Goal: Task Accomplishment & Management: Use online tool/utility

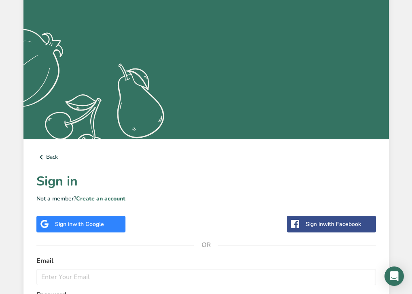
scroll to position [87, 0]
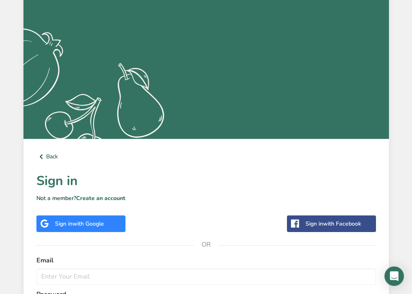
click at [96, 224] on span "with Google" at bounding box center [89, 224] width 32 height 8
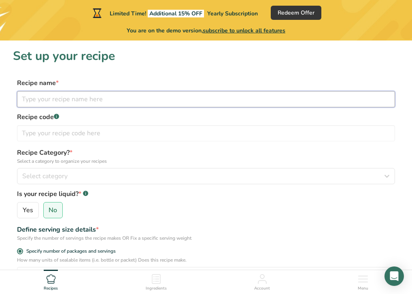
click at [103, 99] on input "text" at bounding box center [206, 99] width 378 height 16
type input "Cheese Buns"
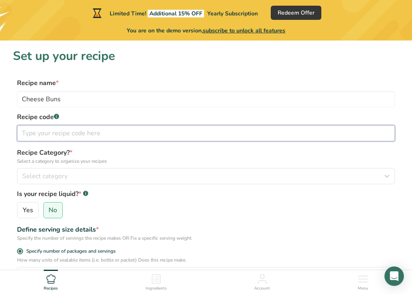
click at [78, 131] on input "text" at bounding box center [206, 133] width 378 height 16
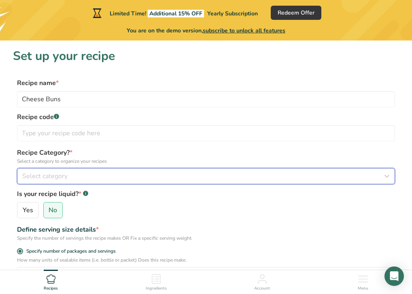
click at [143, 174] on div "Select category" at bounding box center [203, 176] width 363 height 10
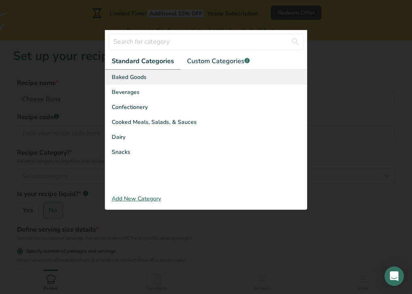
click at [147, 81] on div "Baked Goods" at bounding box center [206, 77] width 202 height 15
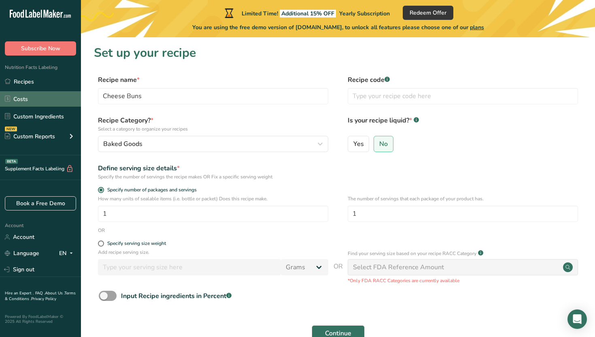
click at [49, 93] on link "Costs" at bounding box center [40, 98] width 81 height 15
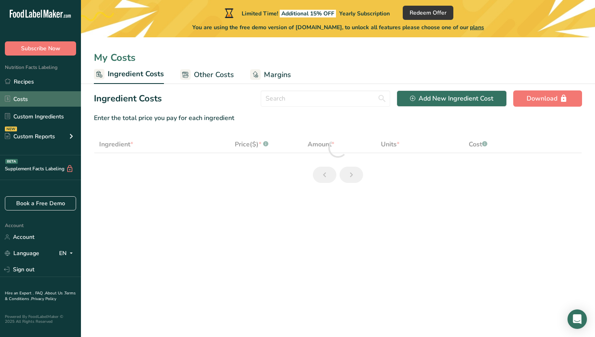
select select "12"
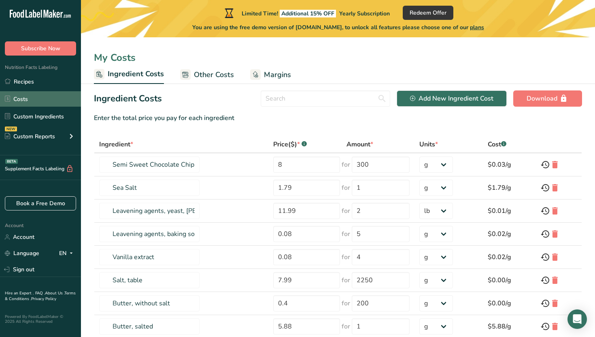
click at [55, 97] on link "Costs" at bounding box center [40, 98] width 81 height 15
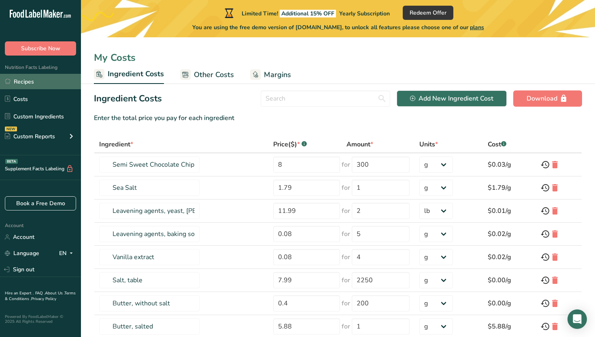
click at [55, 85] on link "Recipes" at bounding box center [40, 81] width 81 height 15
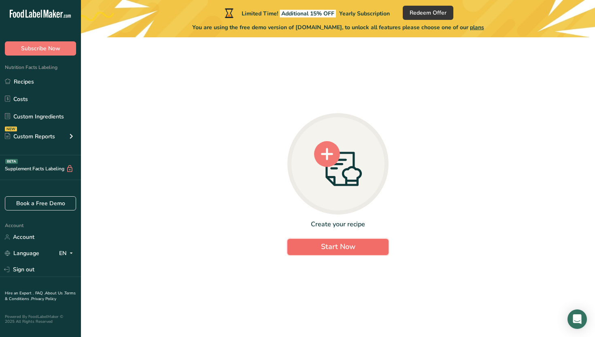
click at [297, 246] on button "Start Now" at bounding box center [338, 247] width 101 height 16
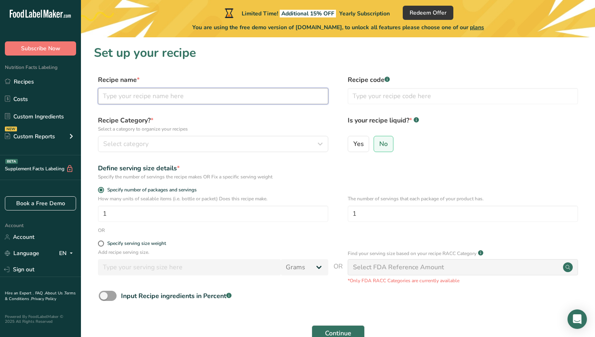
click at [201, 97] on input "text" at bounding box center [213, 96] width 230 height 16
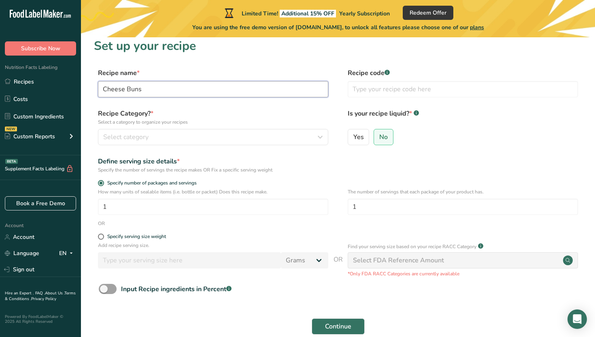
scroll to position [7, 0]
type input "Cheese Buns"
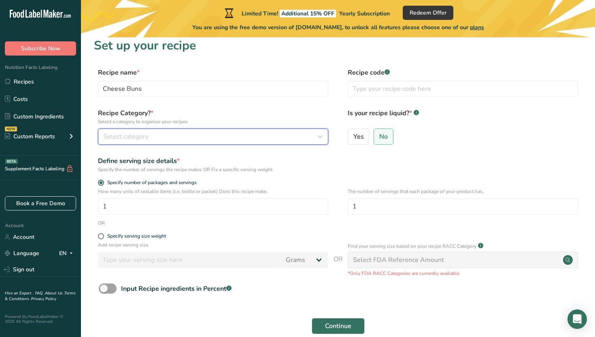
click at [301, 143] on button "Select category" at bounding box center [213, 136] width 230 height 16
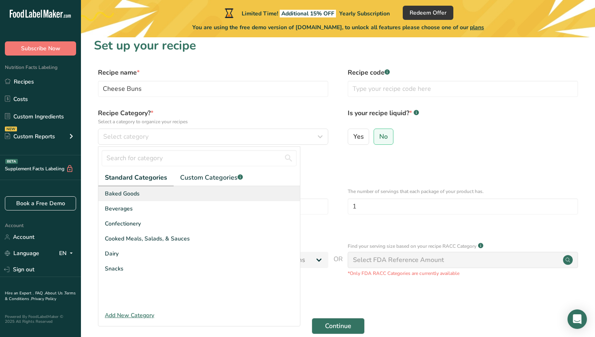
click at [190, 192] on div "Baked Goods" at bounding box center [199, 193] width 202 height 15
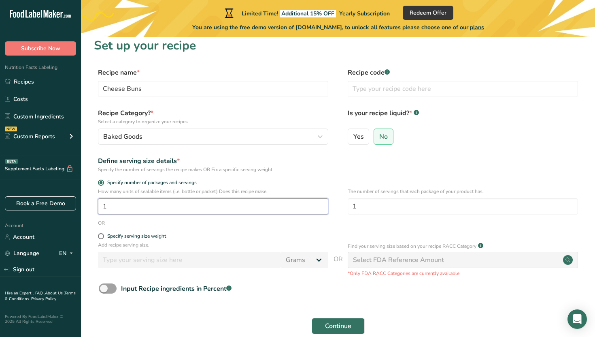
click at [178, 203] on input "1" at bounding box center [213, 206] width 230 height 16
type input "12"
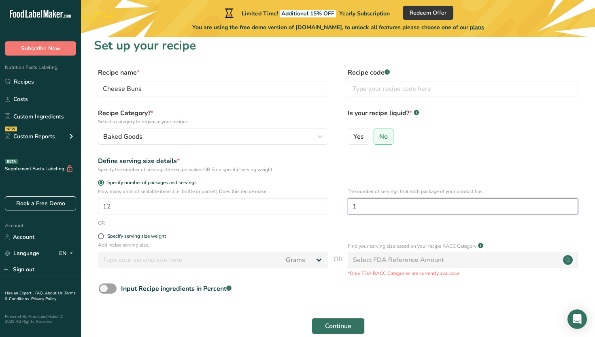
click at [393, 205] on input "1" at bounding box center [463, 206] width 230 height 16
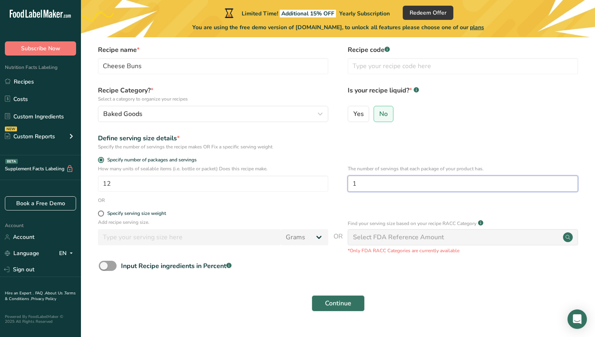
scroll to position [41, 0]
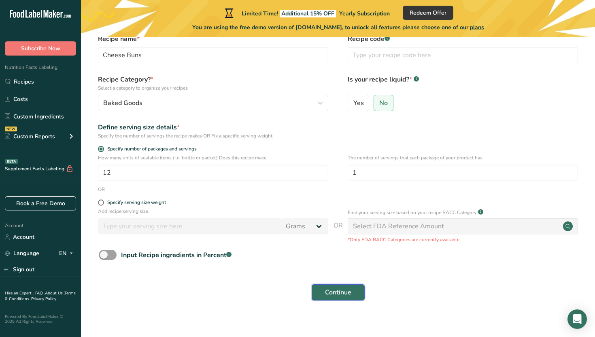
click at [324, 294] on button "Continue" at bounding box center [338, 292] width 53 height 16
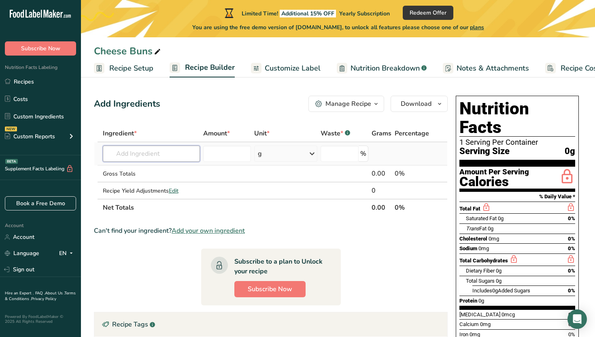
click at [134, 152] on input "text" at bounding box center [152, 153] width 98 height 16
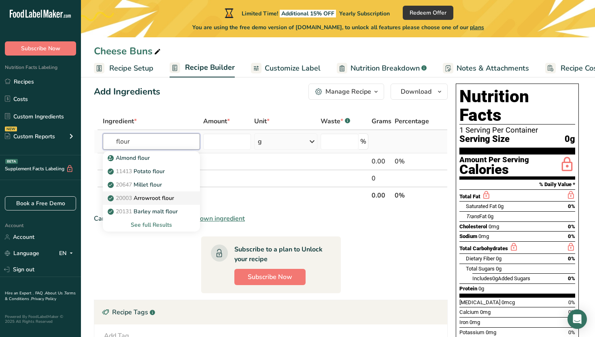
scroll to position [15, 0]
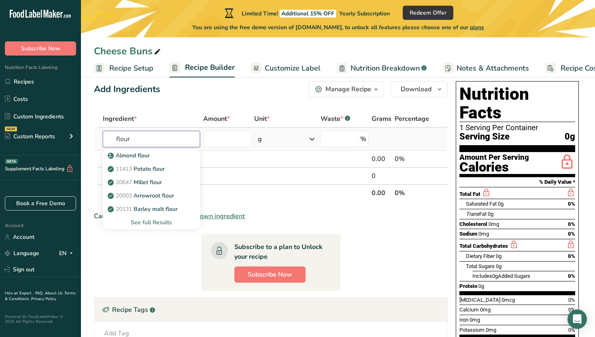
type input "flour"
click at [138, 220] on div "See full Results" at bounding box center [151, 222] width 85 height 9
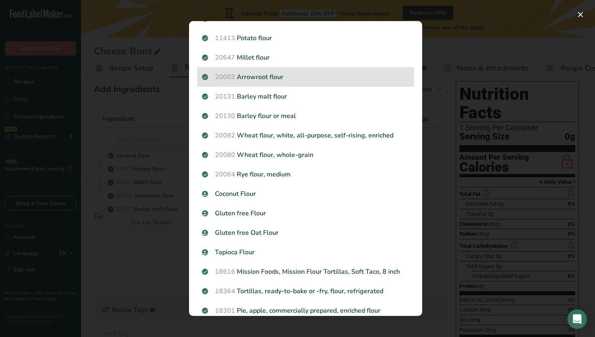
scroll to position [72, 0]
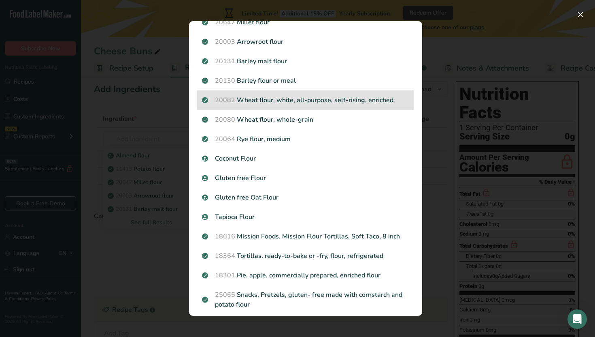
click at [294, 100] on p "20082 Wheat flour, white, all-purpose, self-rising, enriched" at bounding box center [305, 100] width 207 height 10
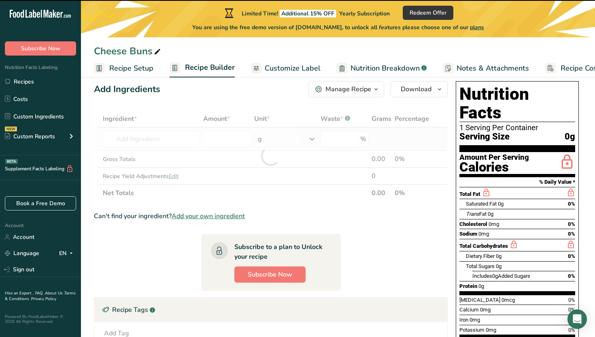
type input "0"
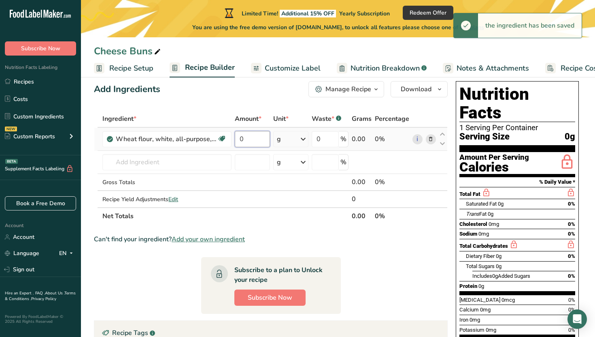
click at [252, 140] on input "0" at bounding box center [252, 139] width 35 height 16
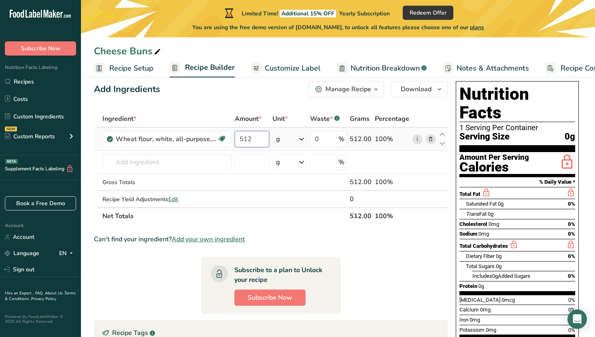
type input "512"
type input "100"
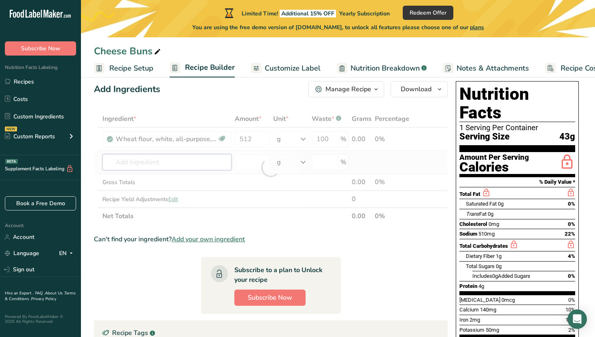
click at [182, 166] on div "Ingredient * Amount * Unit * Waste * .a-a{fill:#347362;}.b-a{fill:#fff;} Grams …" at bounding box center [271, 167] width 354 height 114
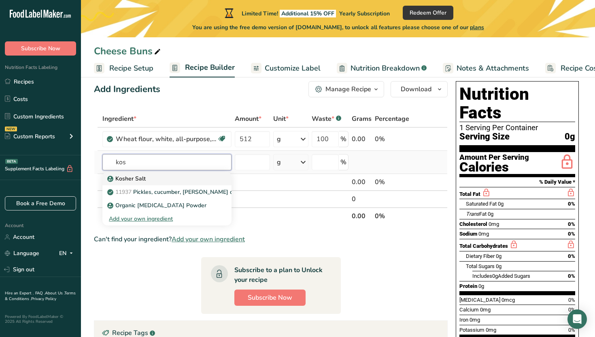
type input "kos"
click at [139, 180] on p "Kosher Salt" at bounding box center [127, 178] width 37 height 9
type input "Kosher Salt"
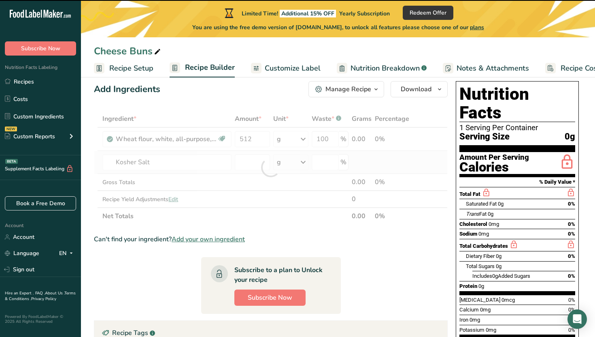
type input "0"
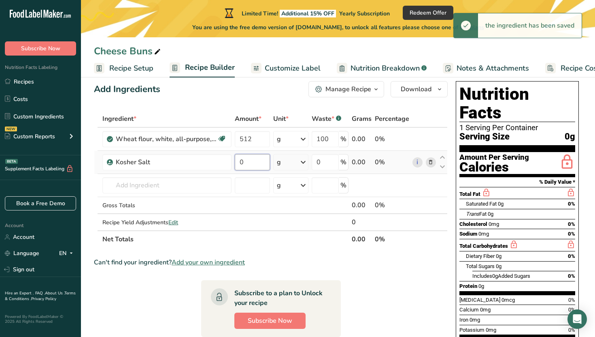
click at [243, 166] on input "0" at bounding box center [252, 162] width 35 height 16
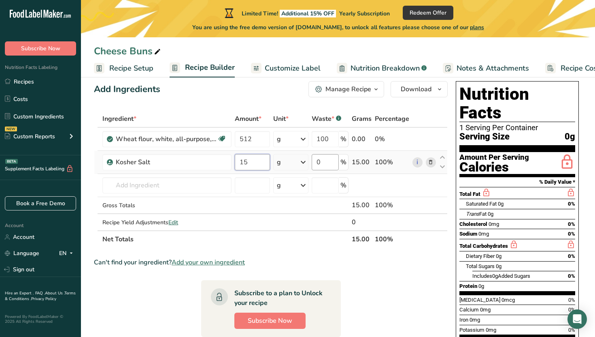
type input "15"
click at [326, 164] on div "Ingredient * Amount * Unit * Waste * .a-a{fill:#347362;}.b-a{fill:#fff;} Grams …" at bounding box center [271, 178] width 354 height 137
type input "100"
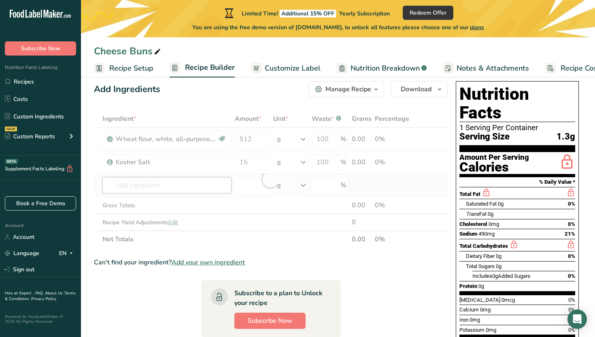
click at [209, 191] on div "Ingredient * Amount * Unit * Waste * .a-a{fill:#347362;}.b-a{fill:#fff;} Grams …" at bounding box center [271, 178] width 354 height 137
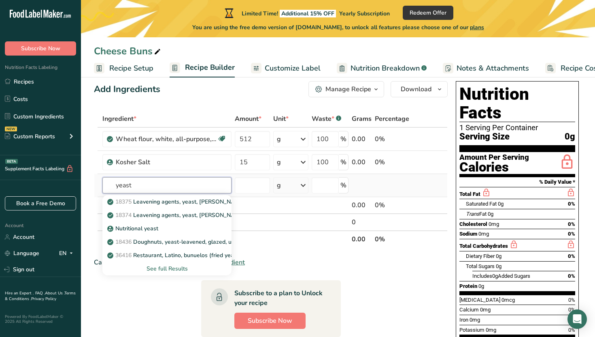
type input "yeast"
click at [171, 269] on div "See full Results" at bounding box center [167, 268] width 116 height 9
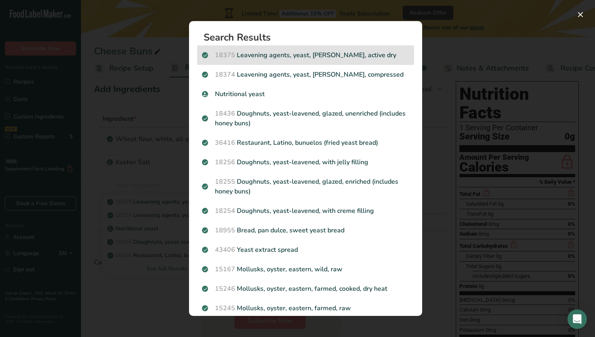
click at [284, 62] on div "18375 Leavening agents, yeast, baker's, active dry" at bounding box center [305, 54] width 217 height 19
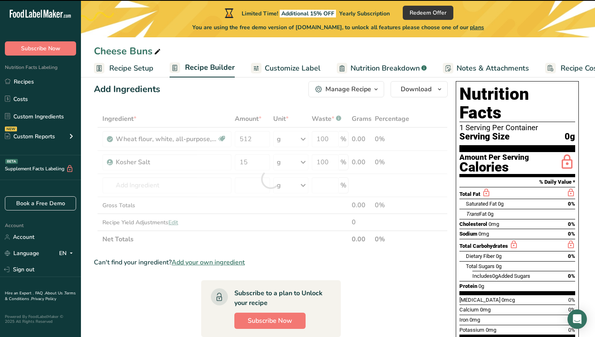
type input "0"
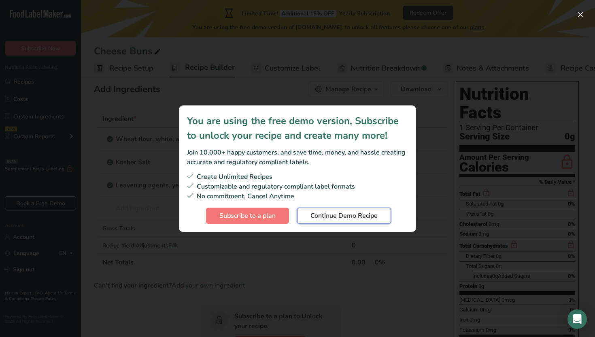
click at [337, 213] on span "Continue Demo Recipe" at bounding box center [344, 216] width 67 height 10
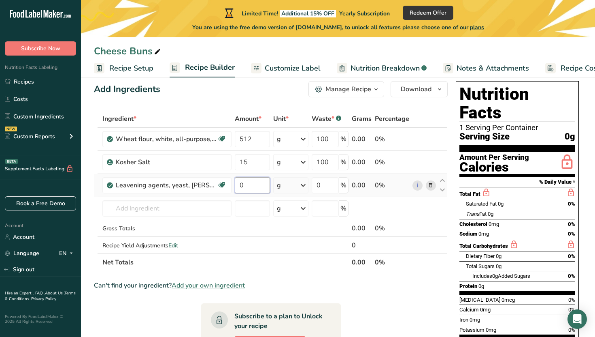
click at [260, 187] on input "0" at bounding box center [252, 185] width 35 height 16
type input "8"
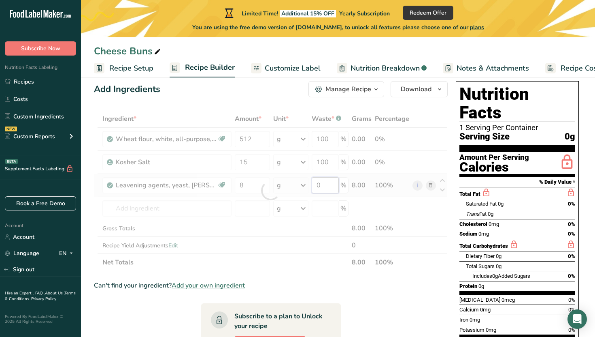
click at [322, 181] on div "Ingredient * Amount * Unit * Waste * .a-a{fill:#347362;}.b-a{fill:#fff;} Grams …" at bounding box center [271, 190] width 354 height 160
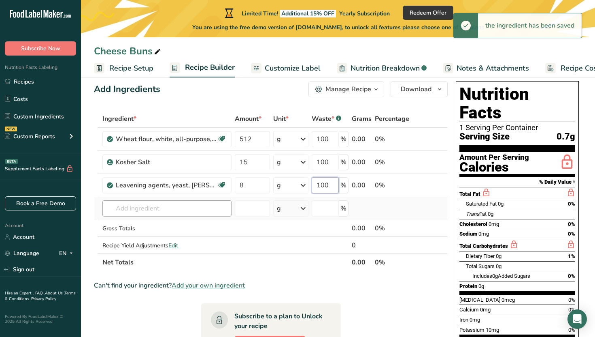
type input "100"
click at [192, 207] on div "Ingredient * Amount * Unit * Waste * .a-a{fill:#347362;}.b-a{fill:#fff;} Grams …" at bounding box center [271, 190] width 354 height 160
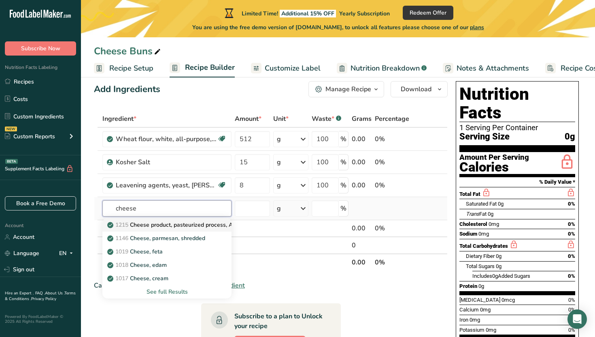
type input "cheese"
click at [188, 224] on p "1215 Cheese product, pasteurized process, American, reduced fat, fortified with…" at bounding box center [240, 224] width 262 height 9
type input "Cheese product, pasteurized process, American, reduced fat, fortified with vita…"
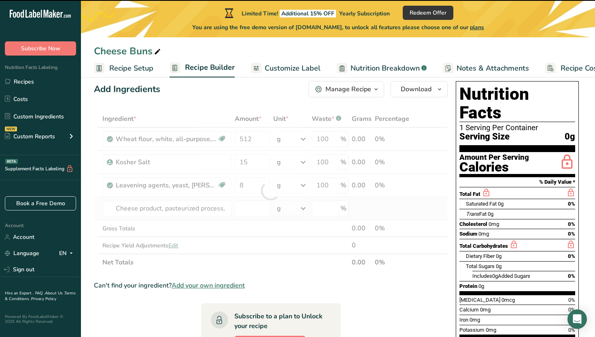
type input "0"
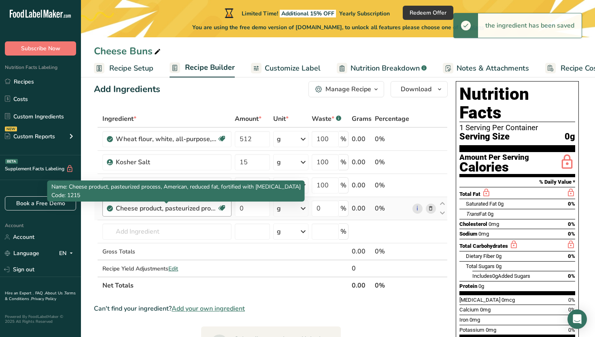
click at [192, 207] on div "Cheese product, pasteurized process, American, reduced fat, fortified with vita…" at bounding box center [166, 208] width 101 height 10
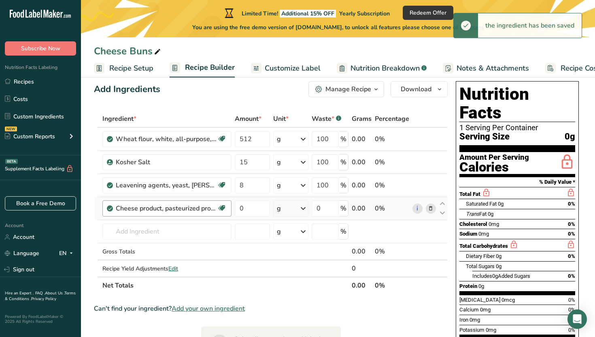
click at [192, 212] on div "Cheese product, pasteurized process, American, reduced fat, fortified with vita…" at bounding box center [166, 208] width 101 height 10
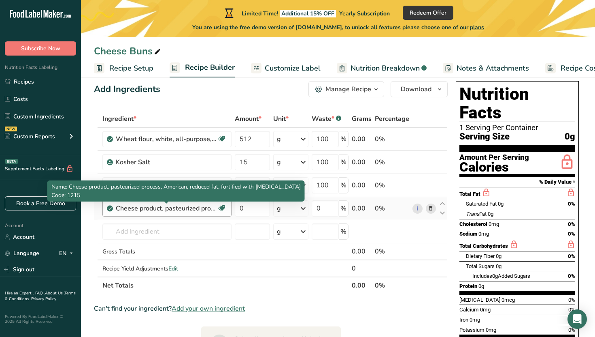
click at [216, 209] on div "Cheese product, pasteurized process, American, reduced fat, fortified with vita…" at bounding box center [166, 208] width 101 height 10
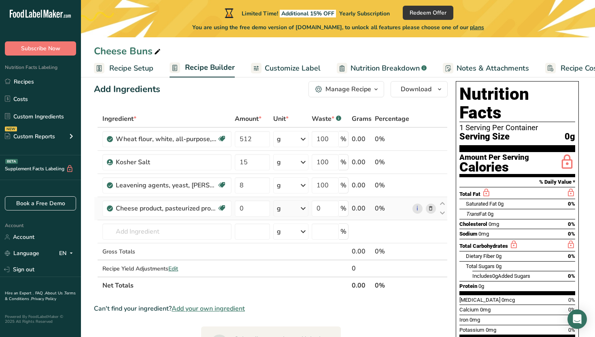
click at [412, 211] on span at bounding box center [431, 208] width 10 height 10
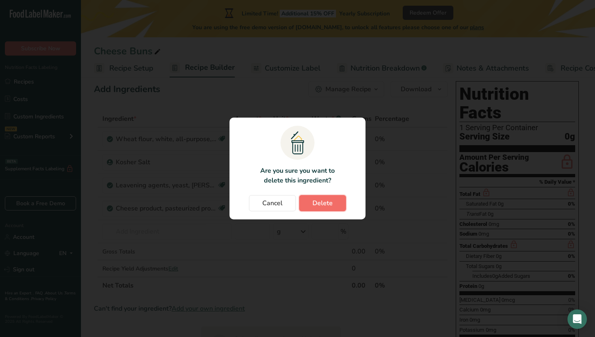
click at [339, 202] on button "Delete" at bounding box center [322, 203] width 47 height 16
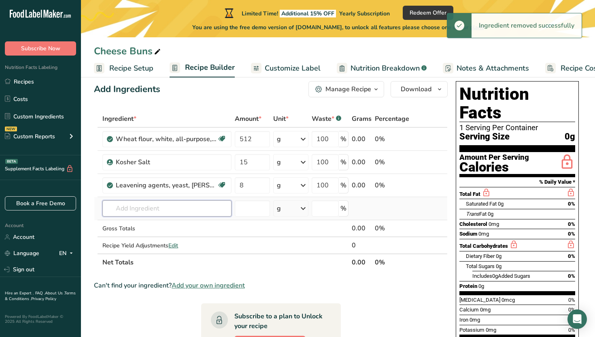
click at [197, 209] on input "text" at bounding box center [166, 208] width 129 height 16
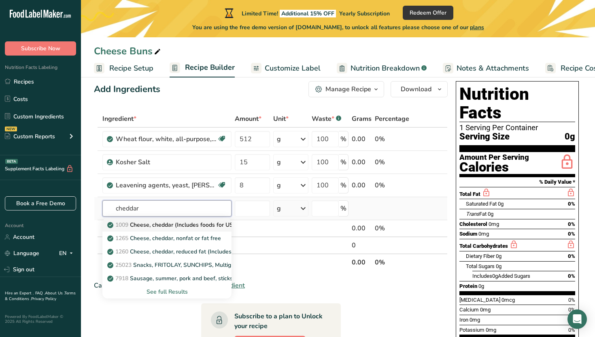
type input "cheddar"
click at [178, 227] on p "1009 Cheese, cheddar (Includes foods for USDA's Food Distribution Program)" at bounding box center [213, 224] width 209 height 9
type input "Cheese, cheddar (Includes foods for USDA's Food Distribution Program)"
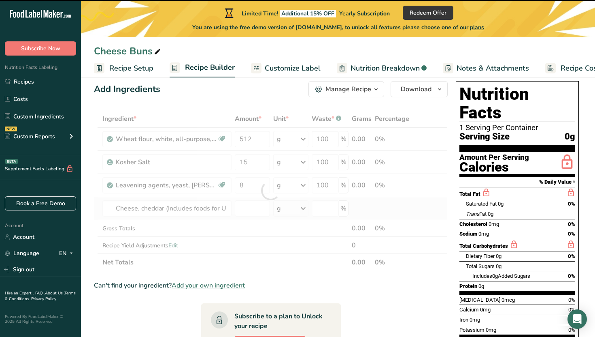
type input "0"
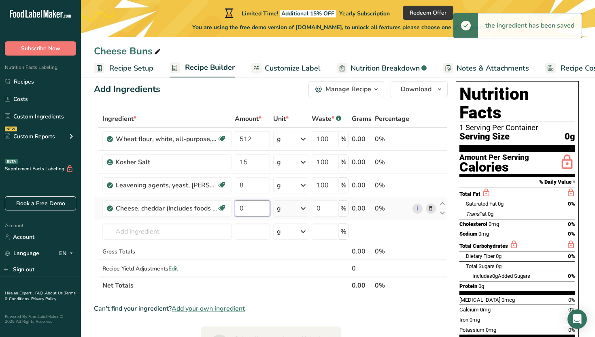
click at [240, 211] on input "0" at bounding box center [252, 208] width 35 height 16
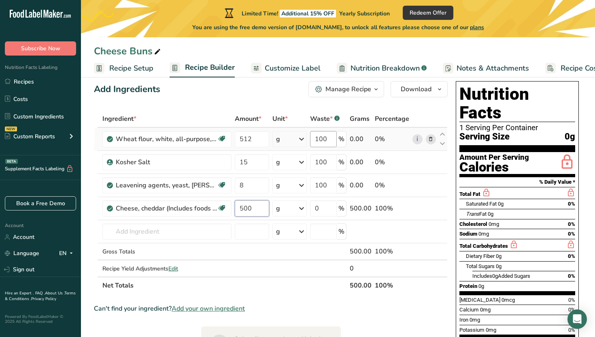
type input "500"
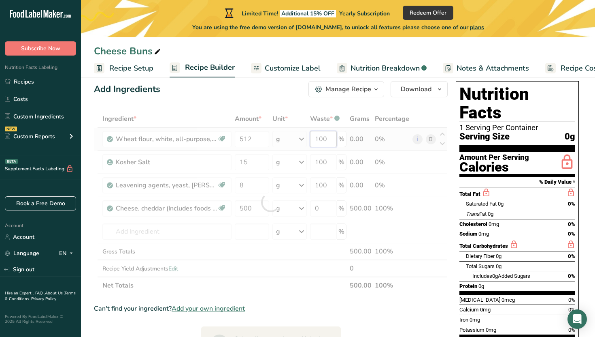
click at [335, 142] on div "Ingredient * Amount * Unit * Waste * .a-a{fill:#347362;}.b-a{fill:#fff;} Grams …" at bounding box center [271, 202] width 354 height 184
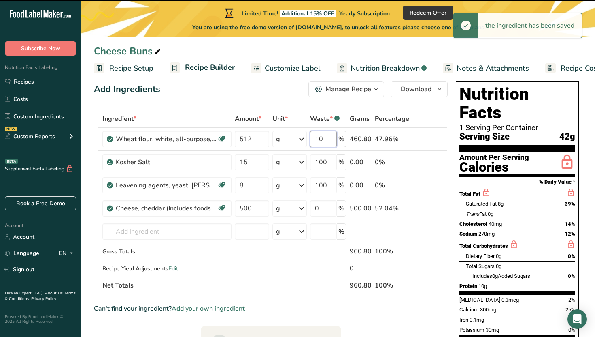
type input "1"
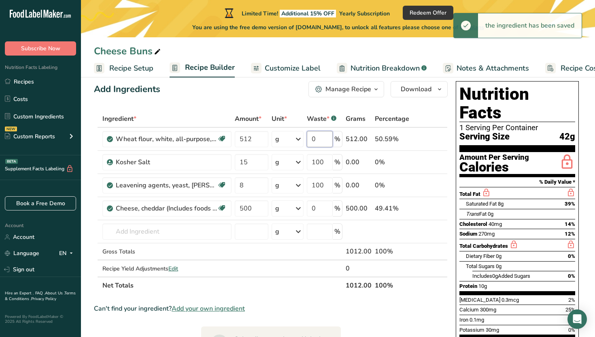
type input "0"
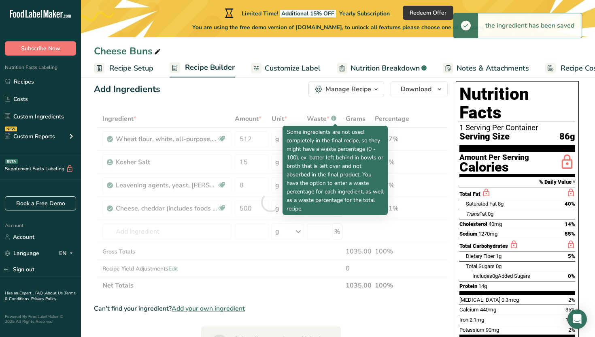
click at [336, 116] on div "Ingredient * Amount * Unit * Waste * .a-a{fill:#347362;}.b-a{fill:#fff;} Grams …" at bounding box center [271, 202] width 354 height 184
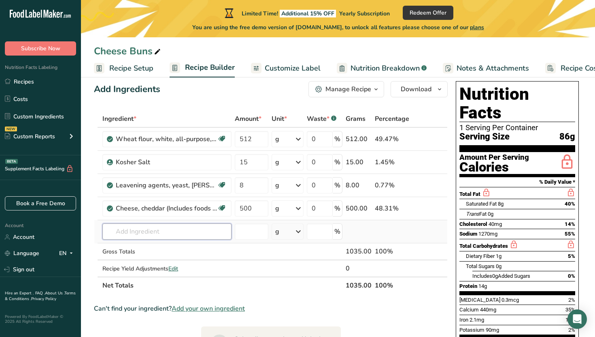
click at [192, 230] on input "text" at bounding box center [166, 231] width 129 height 16
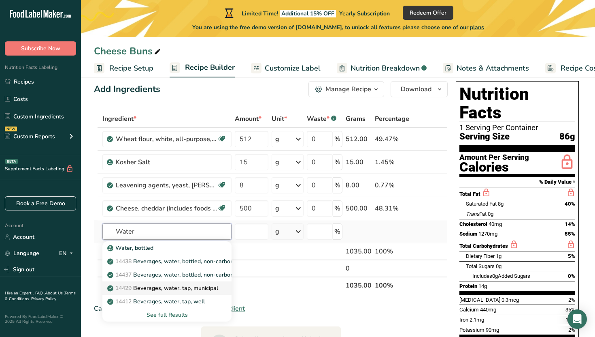
type input "Water"
click at [171, 287] on p "14429 Beverages, water, tap, municipal" at bounding box center [163, 288] width 109 height 9
type input "Beverages, water, tap, municipal"
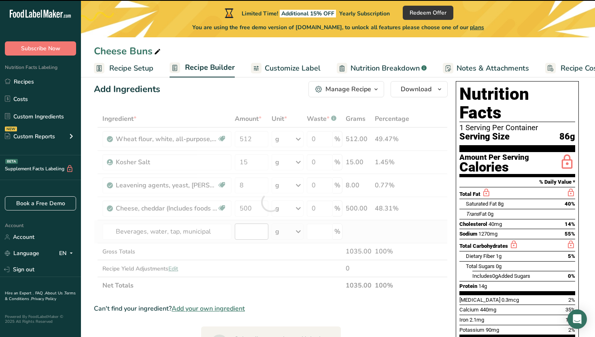
type input "0"
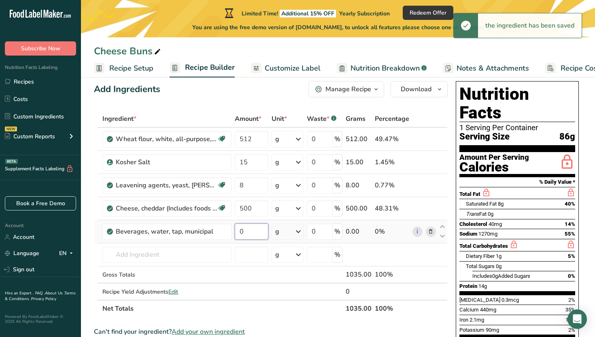
click at [249, 228] on input "0" at bounding box center [252, 231] width 34 height 16
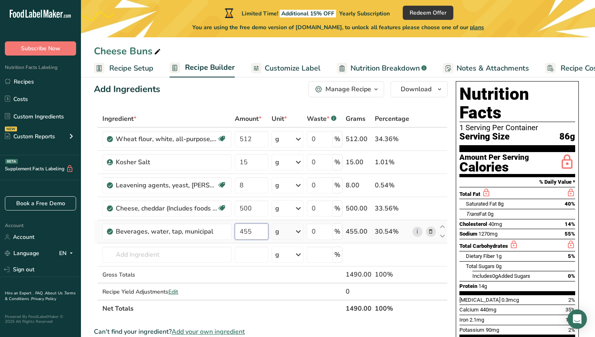
type input "455"
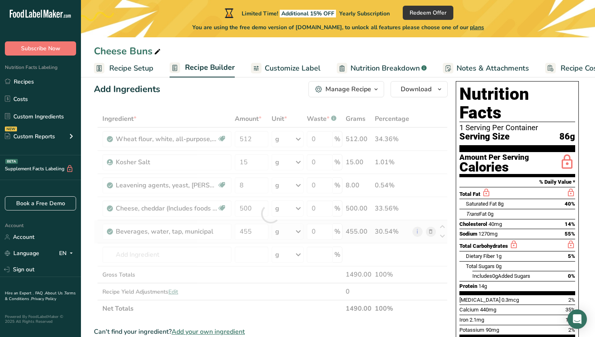
click at [294, 233] on div "Ingredient * Amount * Unit * Waste * .a-a{fill:#347362;}.b-a{fill:#fff;} Grams …" at bounding box center [271, 213] width 354 height 207
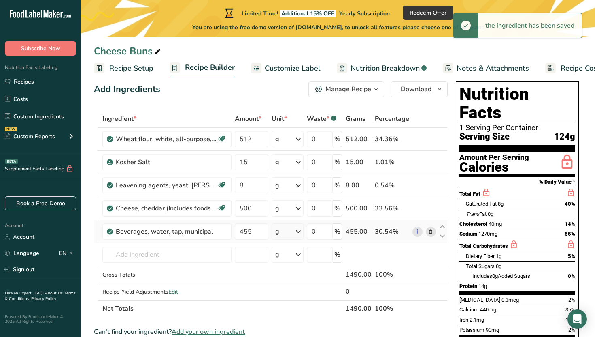
click at [294, 233] on div "g" at bounding box center [288, 231] width 32 height 16
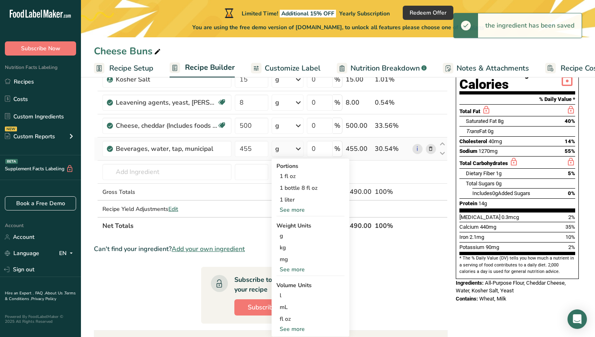
scroll to position [109, 0]
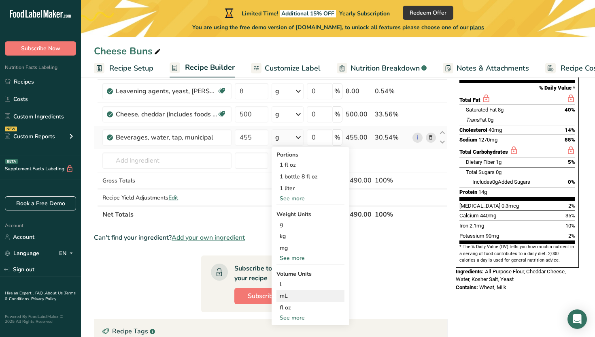
click at [299, 290] on div "mL Volume units require a density conversion. If you know your ingredient's den…" at bounding box center [311, 296] width 68 height 12
click at [303, 294] on div "mL" at bounding box center [311, 295] width 62 height 9
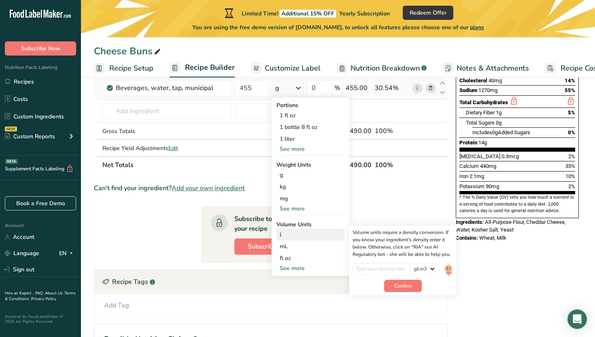
scroll to position [186, 0]
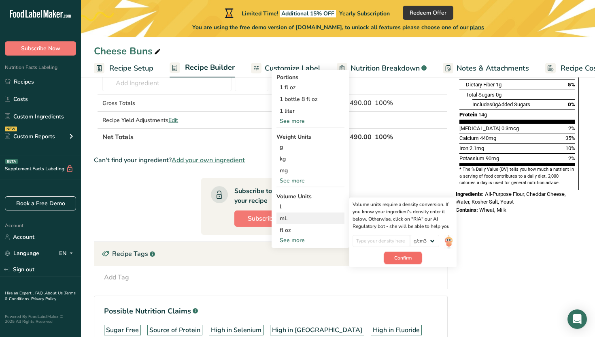
click at [400, 256] on span "Confirm" at bounding box center [403, 257] width 17 height 7
click at [399, 241] on input "number" at bounding box center [382, 241] width 58 height 12
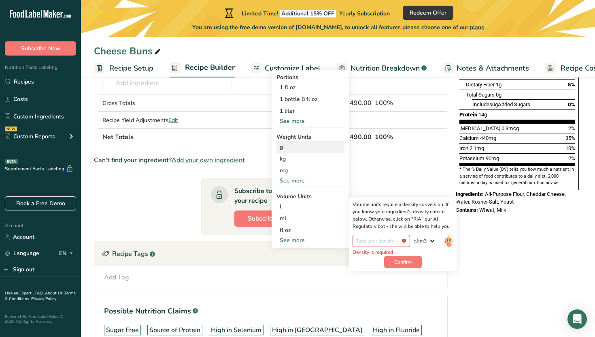
click at [318, 149] on div "g" at bounding box center [311, 147] width 68 height 12
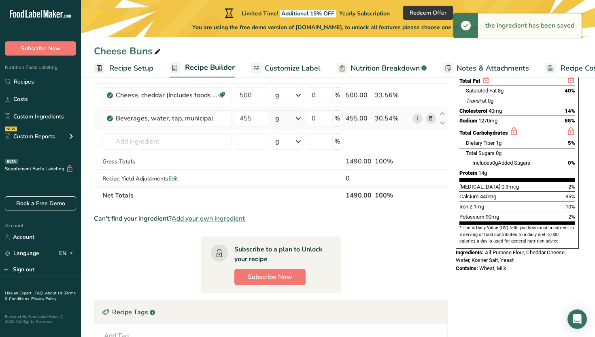
scroll to position [113, 0]
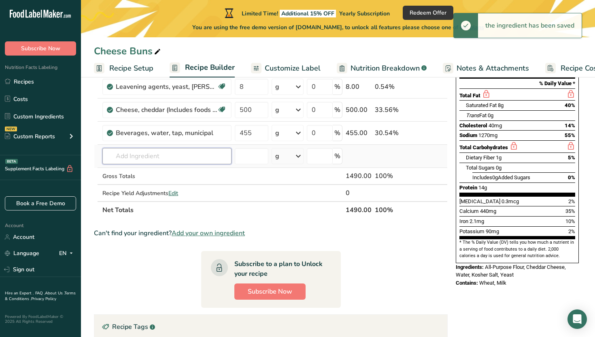
click at [201, 151] on input "text" at bounding box center [166, 156] width 129 height 16
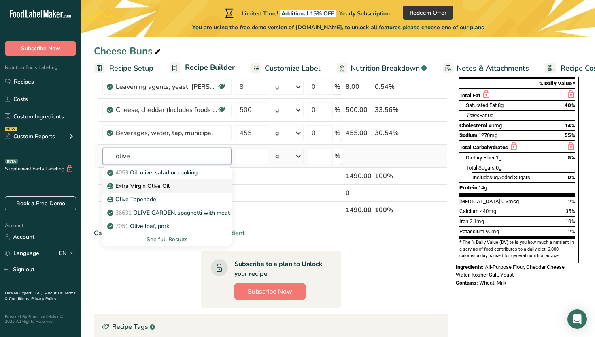
type input "olive"
click at [175, 188] on div "Extra Virgin Olive Oil" at bounding box center [160, 185] width 103 height 9
type input "Extra Virgin Olive Oil"
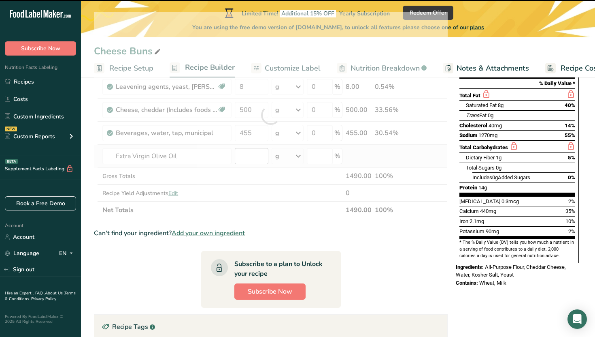
type input "0"
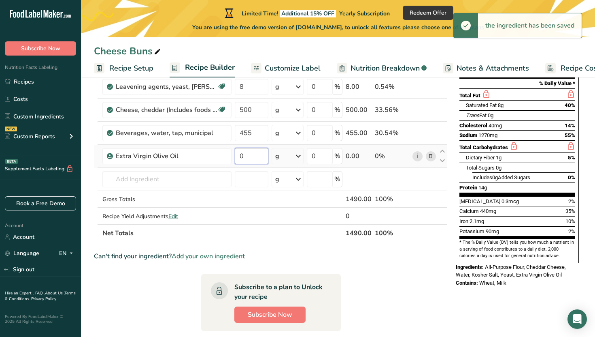
click at [247, 160] on input "0" at bounding box center [252, 156] width 34 height 16
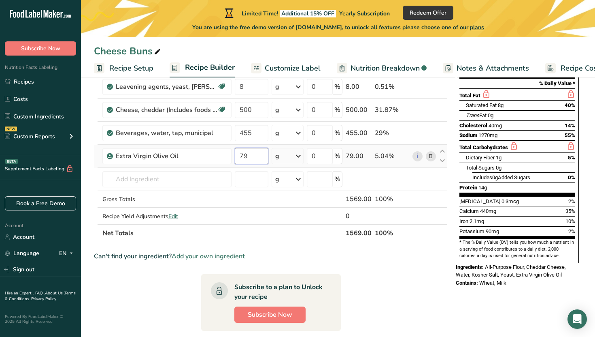
type input "79"
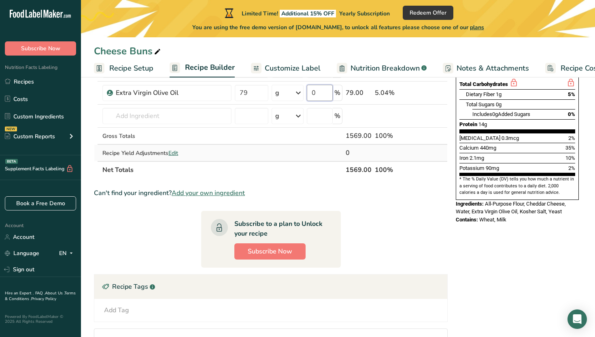
scroll to position [0, 0]
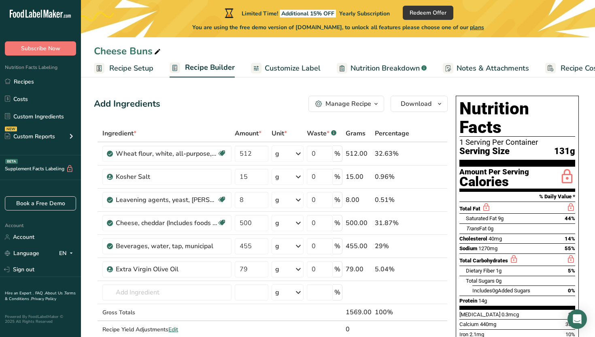
click at [371, 102] on div "Manage Recipe" at bounding box center [349, 104] width 46 height 10
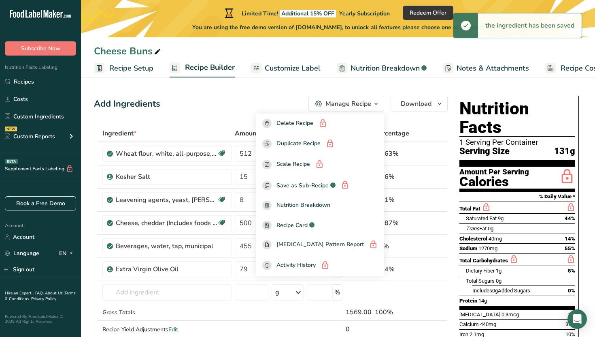
click at [224, 88] on section "Add Ingredients Manage Recipe Delete Recipe Duplicate Recipe Scale Recipe Save …" at bounding box center [338, 337] width 514 height 517
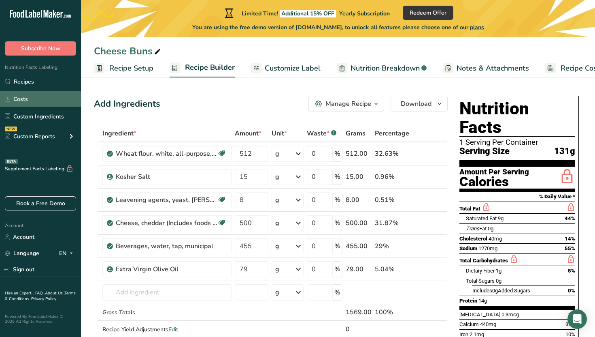
click at [63, 103] on link "Costs" at bounding box center [40, 98] width 81 height 15
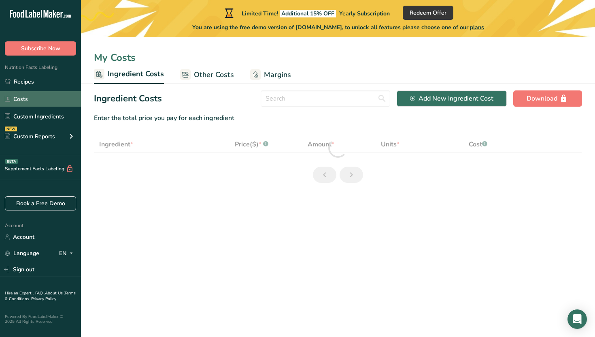
select select "12"
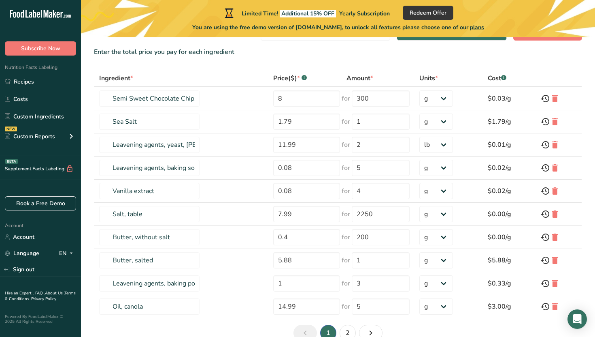
scroll to position [109, 0]
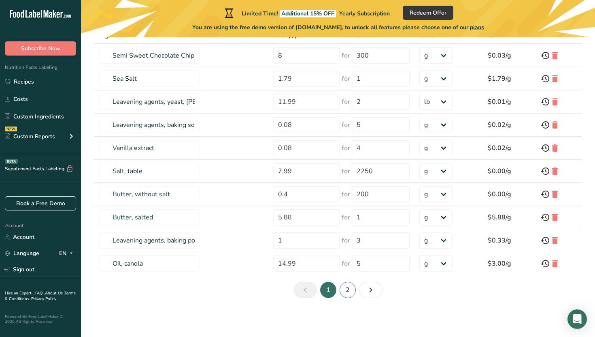
click at [347, 294] on link "2" at bounding box center [348, 290] width 16 height 16
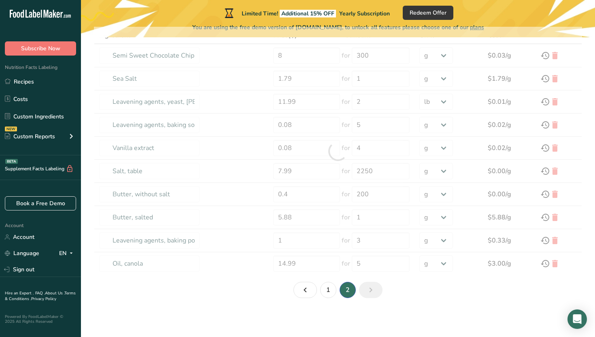
type input "Egg, whole, raw, fresh"
type input "0.12"
type input "88"
type input "Sugars, granulated"
type input "0.13"
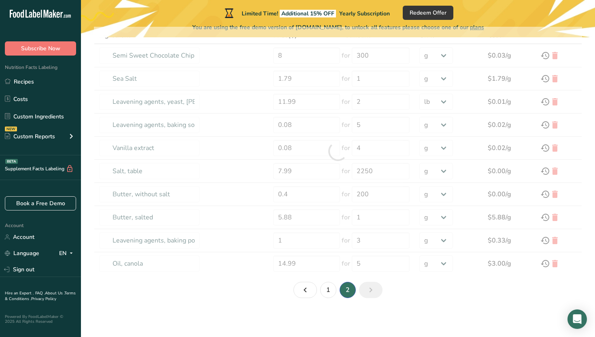
type input "200"
type input "Wheat flour, white, all-purpose, self-rising, enriched"
type input "1.28"
type input "1"
select select "1"
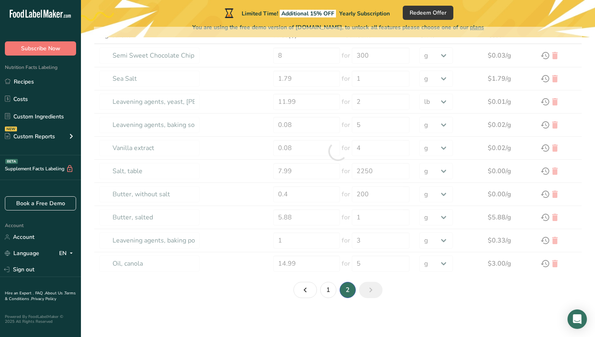
type input "Sugars, brown"
type input "0.2"
type input "200"
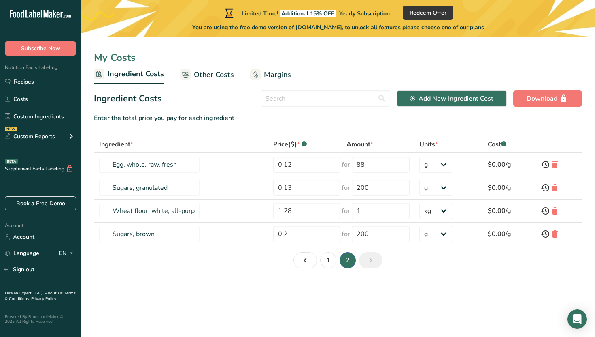
scroll to position [0, 0]
click at [327, 265] on link "1" at bounding box center [328, 260] width 16 height 16
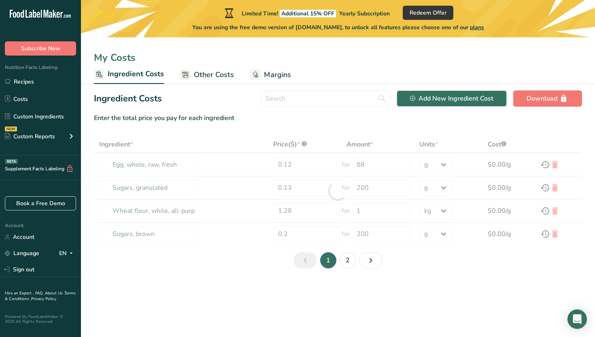
type input "Semi Sweet Chocolate Chips"
type input "8"
type input "300"
type input "Sea Salt"
type input "1.79"
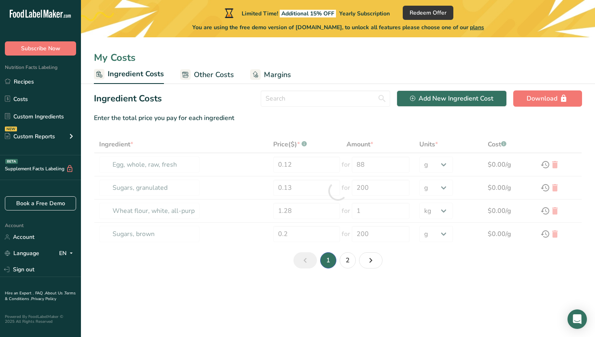
type input "1"
type input "Leavening agents, yeast, baker's, active dry"
type input "11.99"
type input "2"
select select "12"
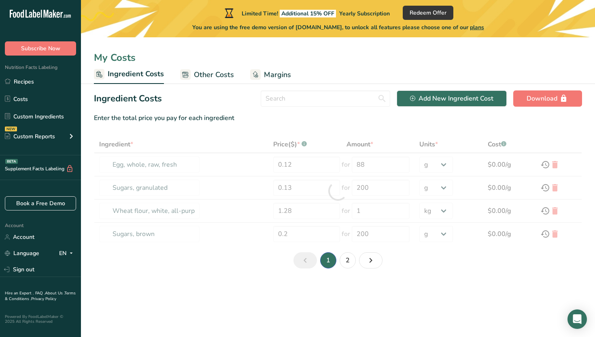
type input "Leavening agents, baking soda"
type input "0.08"
type input "5"
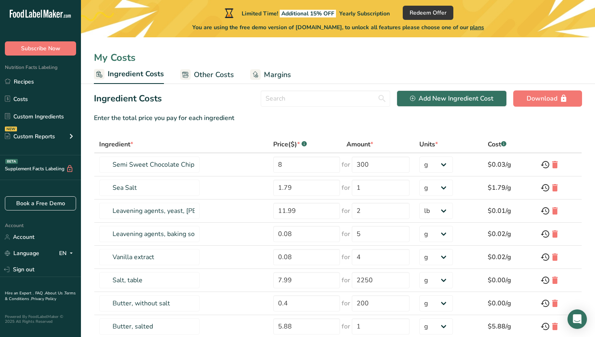
click at [230, 76] on span "Other Costs" at bounding box center [214, 74] width 40 height 11
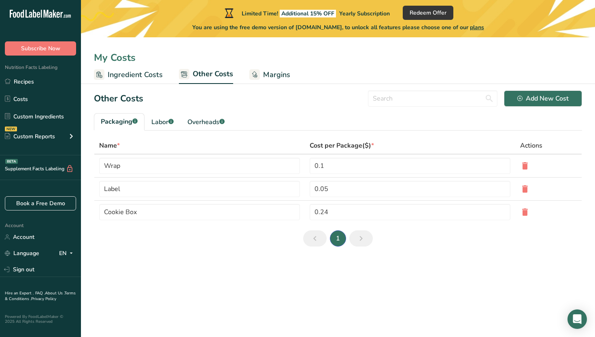
click at [138, 64] on div "My Costs" at bounding box center [338, 57] width 514 height 15
click at [137, 70] on span "Ingredient Costs" at bounding box center [135, 74] width 55 height 11
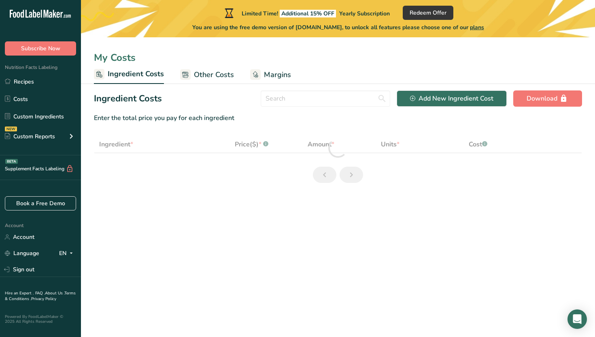
select select "12"
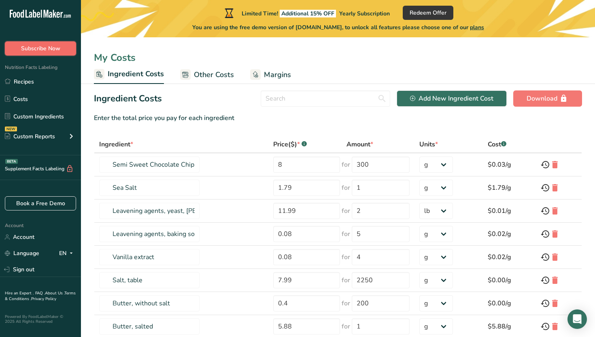
click at [58, 43] on button "Subscribe Now" at bounding box center [40, 48] width 71 height 14
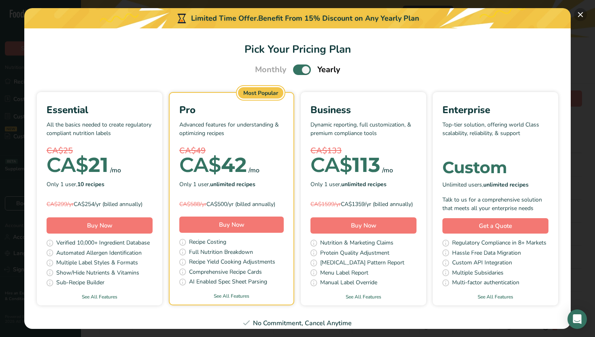
click at [412, 15] on button "Pick Your Pricing Plan Modal" at bounding box center [580, 14] width 13 height 13
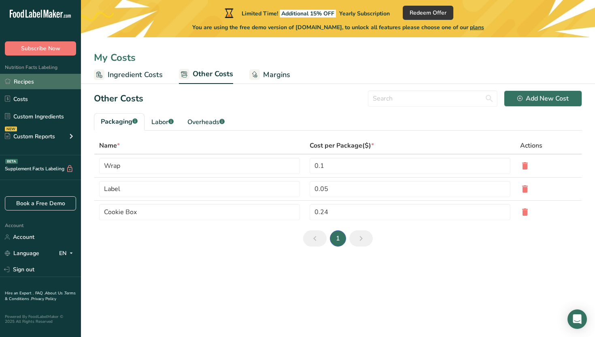
click at [25, 79] on link "Recipes" at bounding box center [40, 81] width 81 height 15
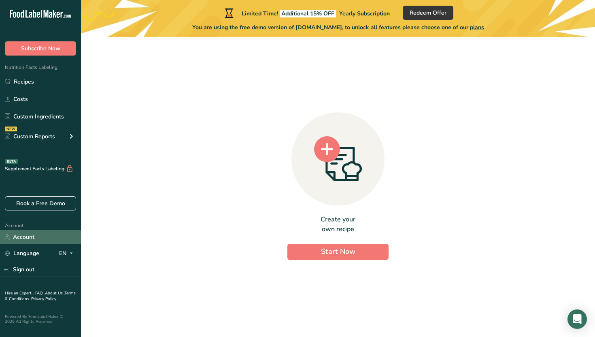
click at [37, 243] on link "Account" at bounding box center [40, 237] width 81 height 14
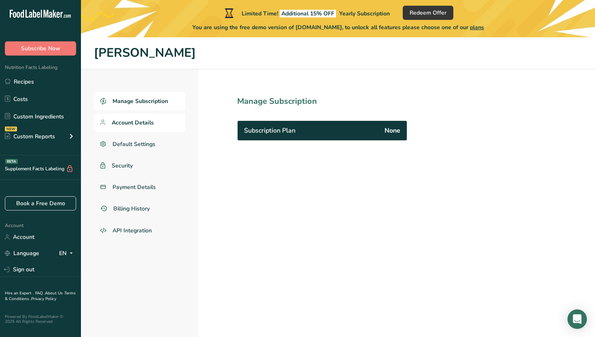
click at [144, 128] on link "Account Details" at bounding box center [140, 122] width 92 height 18
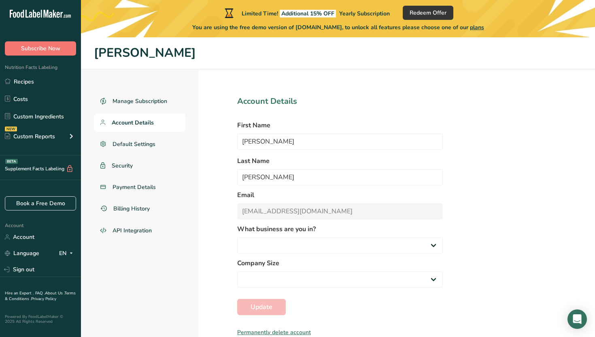
select select
select select "3"
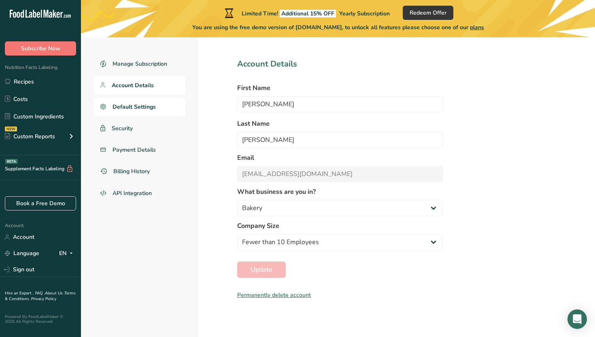
click at [151, 103] on span "Default Settings" at bounding box center [134, 106] width 43 height 9
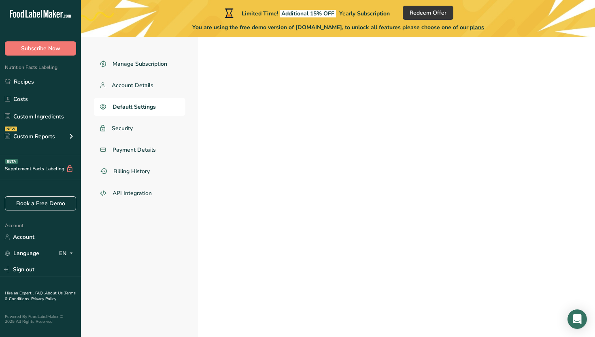
select select
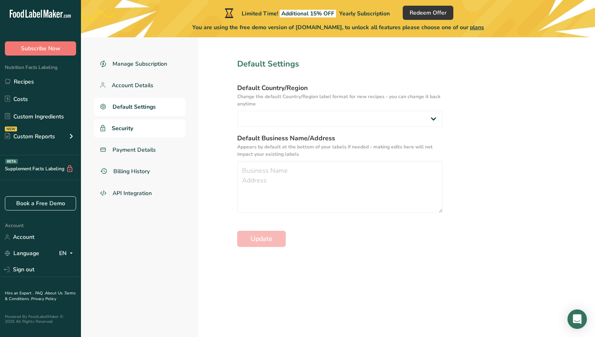
click at [134, 132] on link "Security" at bounding box center [140, 128] width 92 height 18
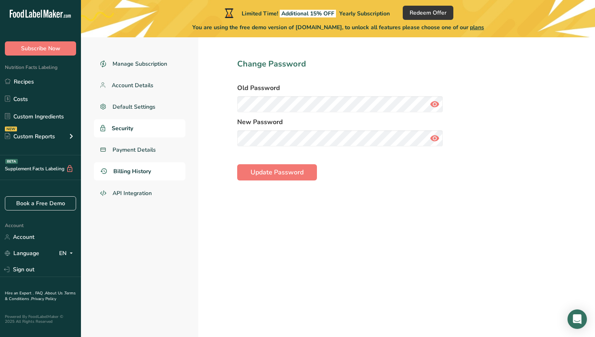
click at [133, 172] on span "Billing History" at bounding box center [132, 171] width 38 height 9
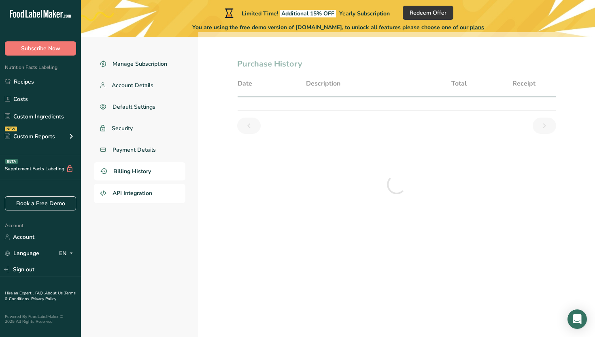
click at [131, 191] on span "API Integration" at bounding box center [133, 193] width 40 height 9
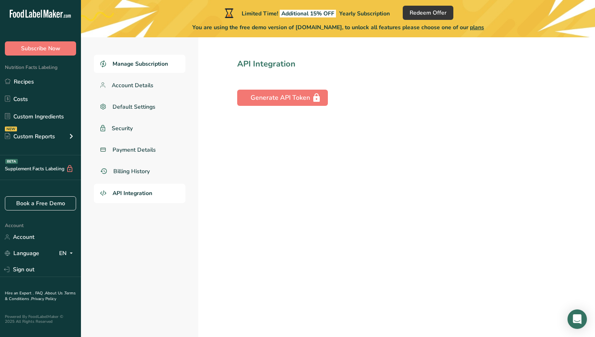
click at [145, 63] on span "Manage Subscription" at bounding box center [140, 64] width 55 height 9
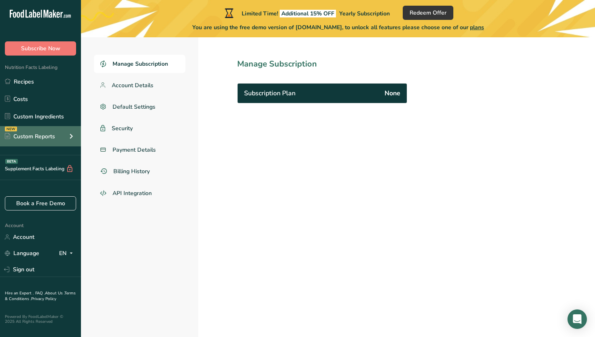
click at [48, 134] on div "Custom Reports" at bounding box center [30, 136] width 50 height 9
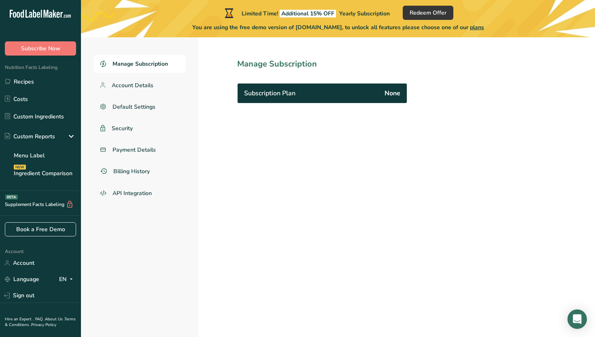
scroll to position [19, 0]
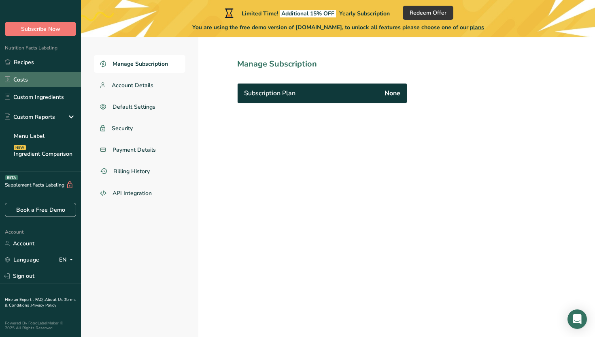
click at [32, 73] on link "Costs" at bounding box center [40, 79] width 81 height 15
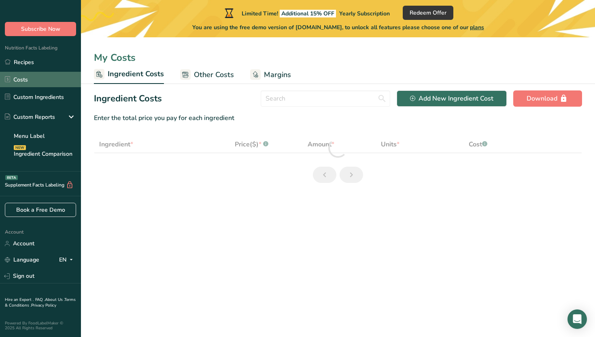
select select "12"
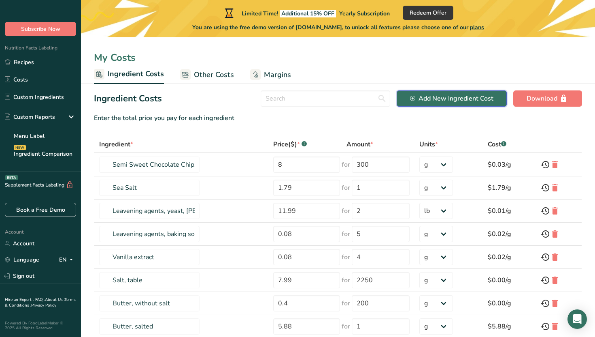
click at [412, 96] on icon "button" at bounding box center [412, 98] width 5 height 5
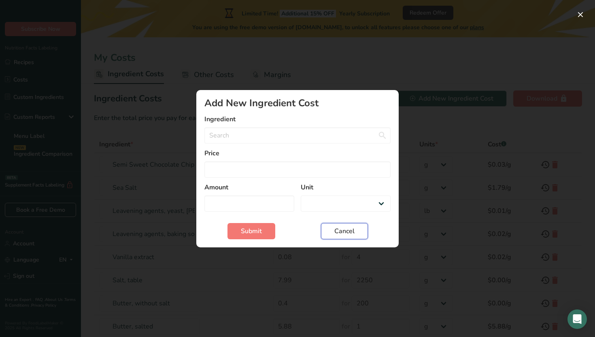
click at [352, 233] on span "Cancel" at bounding box center [345, 231] width 20 height 10
select select "Add New Ingredient Cost Modal"
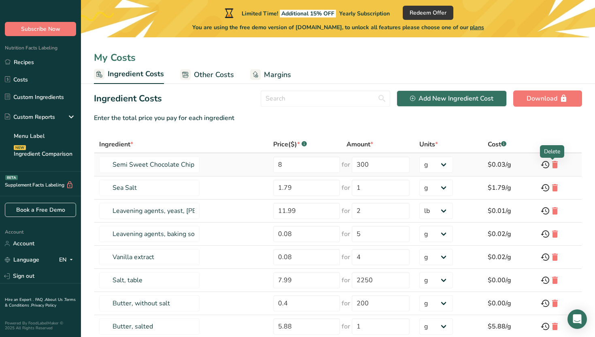
click at [412, 167] on icon at bounding box center [556, 164] width 10 height 15
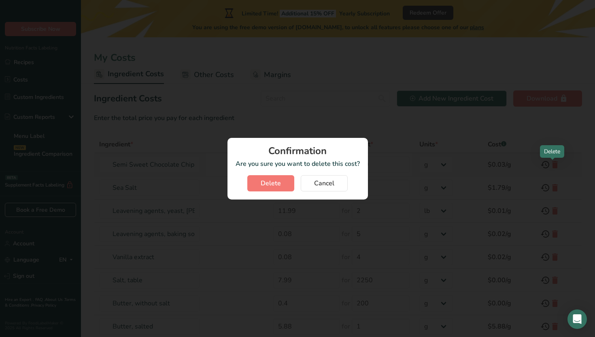
click at [412, 167] on div at bounding box center [297, 168] width 595 height 337
click at [272, 184] on span "Delete" at bounding box center [271, 183] width 20 height 10
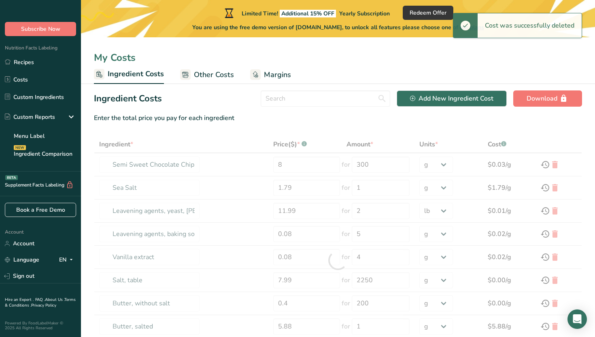
type input "Sea Salt"
type input "1.79"
type input "1"
type input "Leavening agents, yeast, baker's, active dry"
type input "11.99"
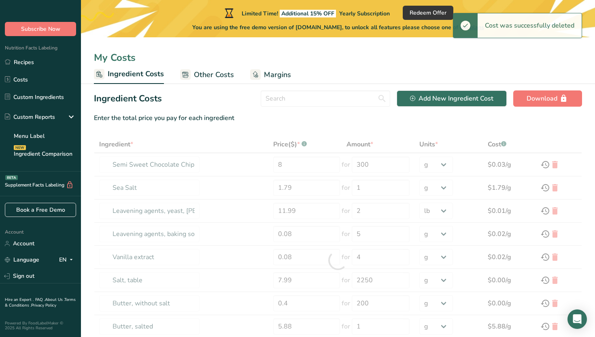
type input "2"
select select "12"
type input "Leavening agents, baking soda"
type input "0.08"
type input "5"
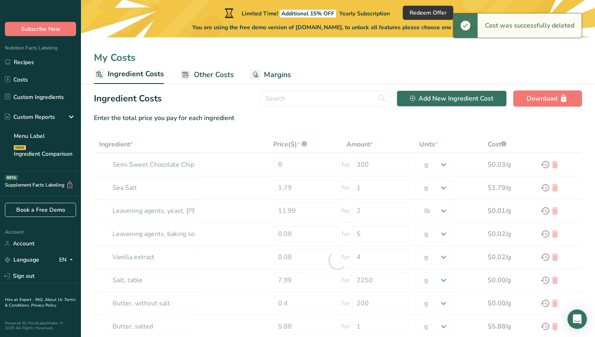
select select "-1"
type input "Vanilla extract"
type input "4"
type input "Salt, table"
type input "7.99"
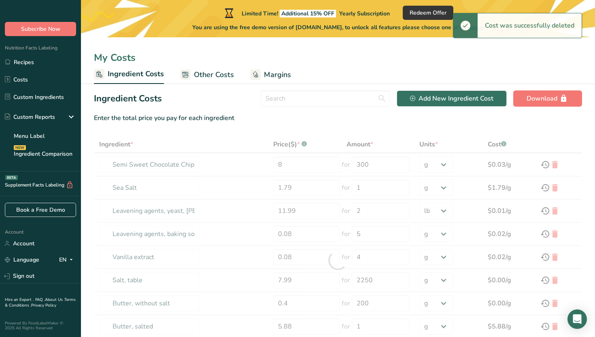
type input "2250"
type input "Butter, without salt"
type input "0.4"
type input "200"
type input "Butter, salted"
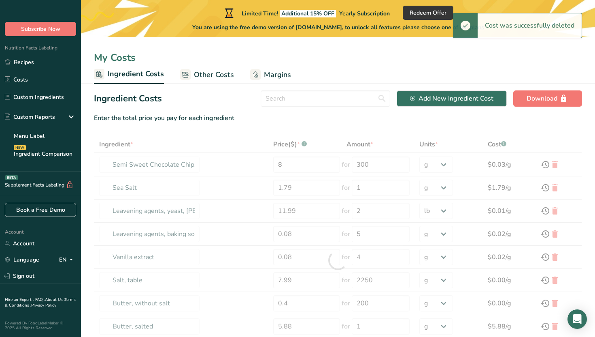
type input "5.88"
type input "1"
type input "Leavening agents, baking powder, low-sodium"
type input "1"
type input "3"
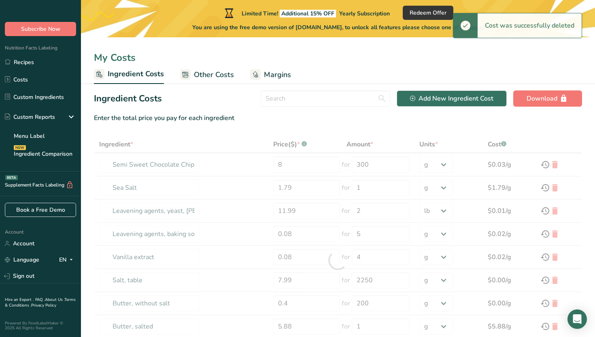
type input "Oil, canola"
type input "14.99"
type input "5"
type input "Egg, whole, raw, fresh"
type input "0.12"
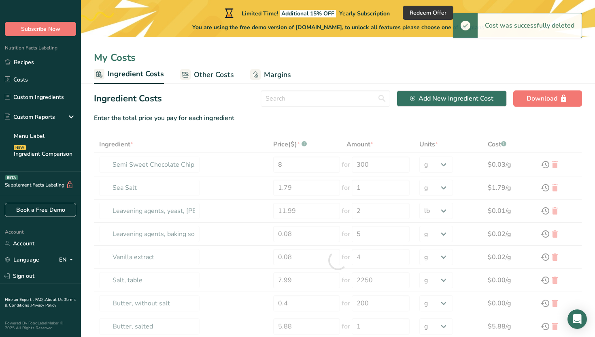
type input "88"
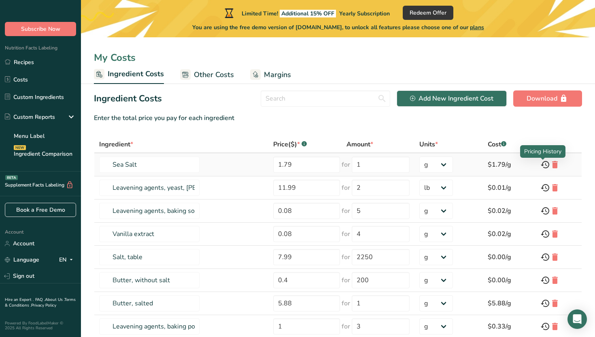
click at [412, 164] on icon at bounding box center [546, 164] width 10 height 15
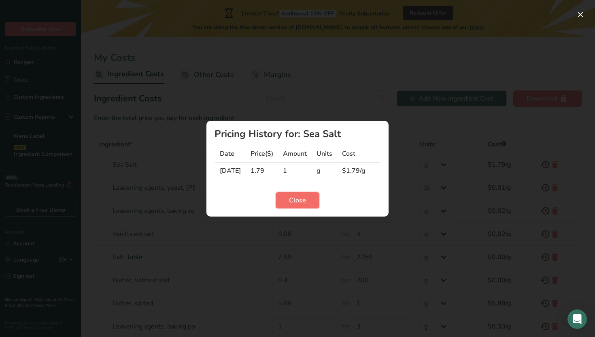
click at [289, 198] on span "Close" at bounding box center [297, 200] width 17 height 10
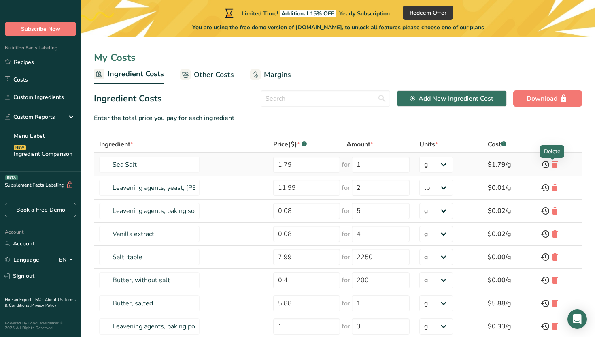
click at [412, 167] on icon at bounding box center [556, 164] width 10 height 15
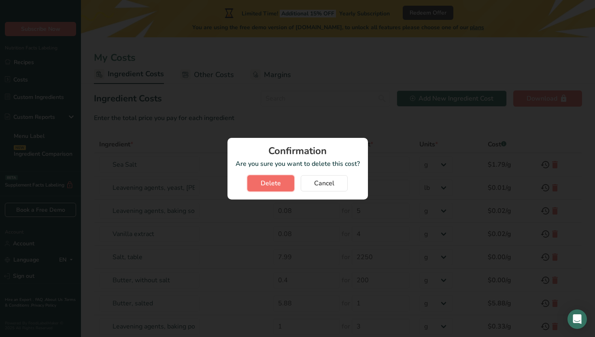
click at [258, 179] on button "Delete" at bounding box center [271, 183] width 47 height 16
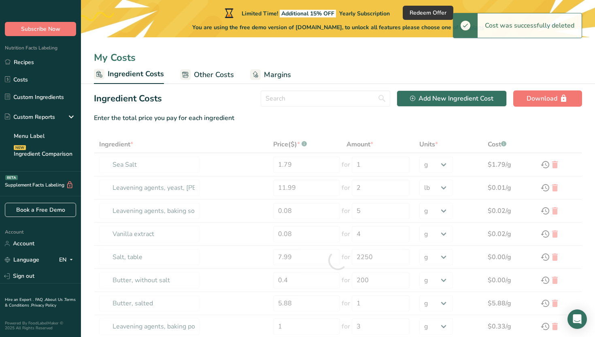
type input "Leavening agents, yeast, baker's, active dry"
type input "11.99"
type input "2"
select select "12"
type input "Leavening agents, baking soda"
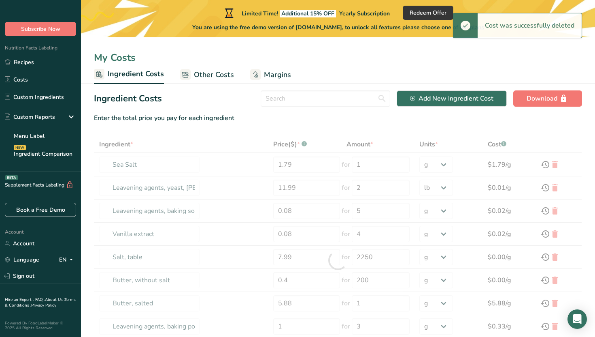
type input "0.08"
type input "5"
select select "-1"
type input "Vanilla extract"
type input "4"
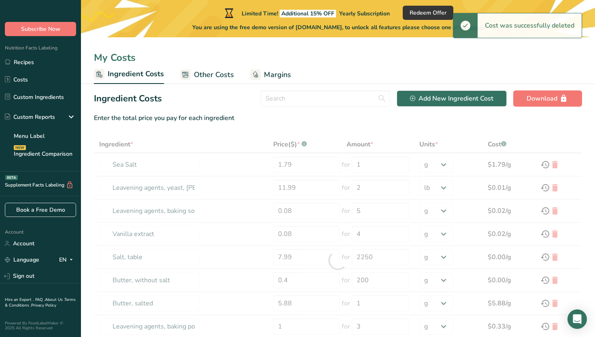
type input "Salt, table"
type input "7.99"
type input "2250"
type input "Butter, without salt"
type input "0.4"
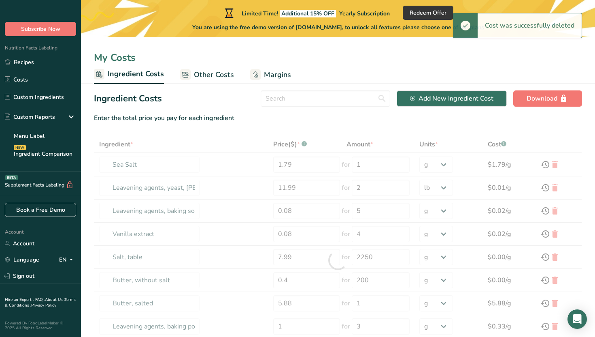
type input "200"
type input "Butter, salted"
type input "5.88"
type input "1"
type input "Leavening agents, baking powder, low-sodium"
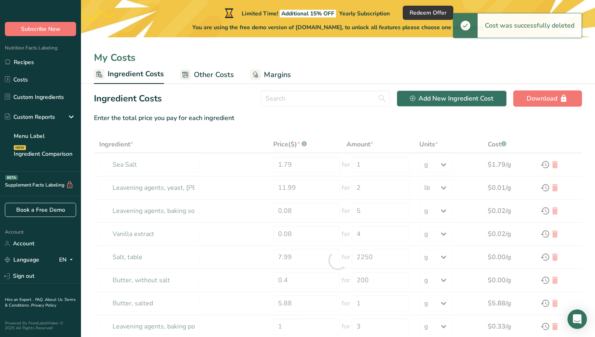
type input "1"
type input "3"
type input "Oil, canola"
type input "14.99"
type input "5"
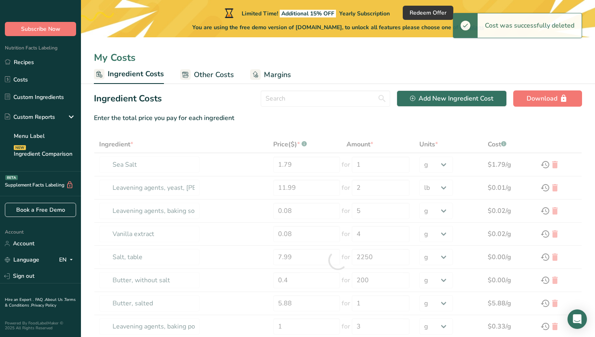
type input "Egg, whole, raw, fresh"
type input "0.12"
type input "88"
type input "Sugars, granulated"
type input "0.13"
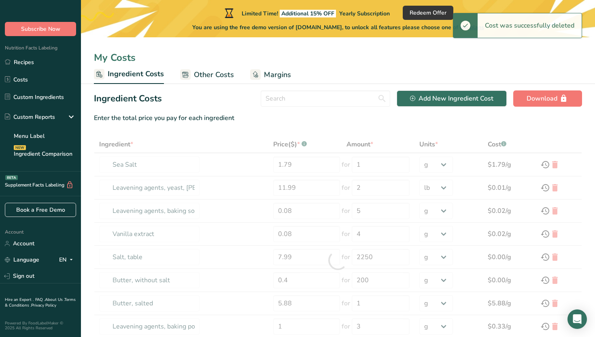
type input "200"
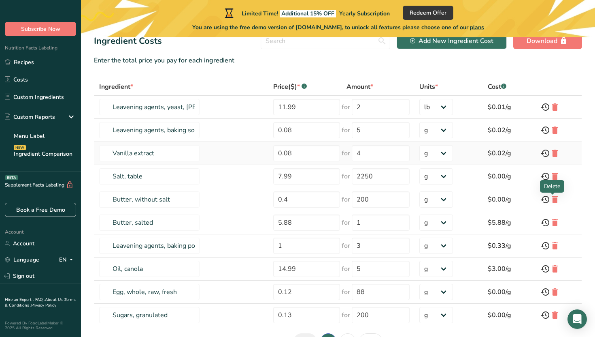
scroll to position [57, 0]
click at [412, 110] on icon at bounding box center [556, 107] width 10 height 15
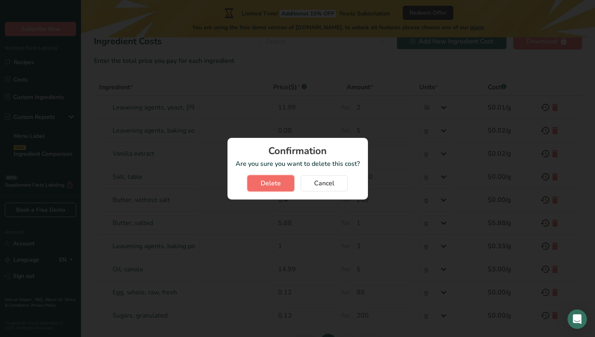
click at [280, 179] on span "Delete" at bounding box center [271, 183] width 20 height 10
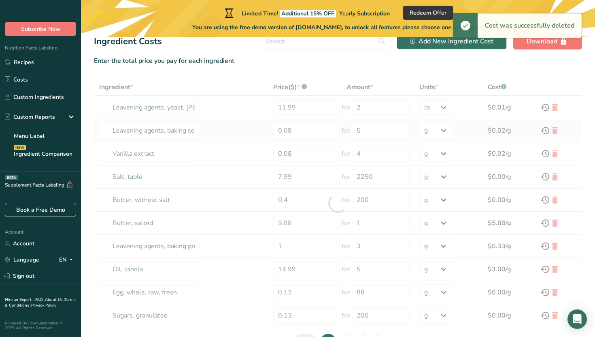
type input "Leavening agents, baking soda"
type input "0.08"
type input "5"
select select "-1"
type input "Vanilla extract"
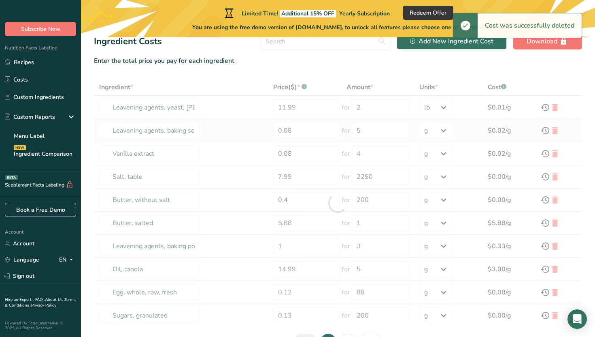
type input "4"
type input "Salt, table"
type input "7.99"
type input "2250"
type input "Butter, without salt"
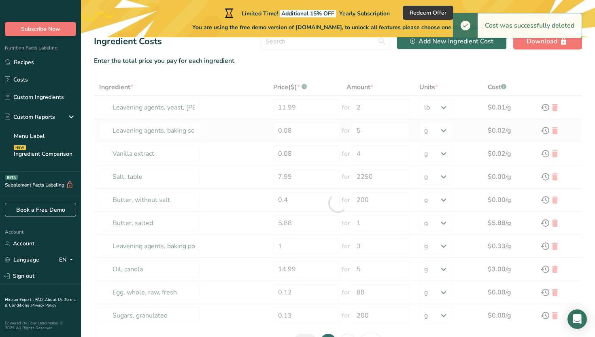
type input "0.4"
type input "200"
type input "Butter, salted"
type input "5.88"
type input "1"
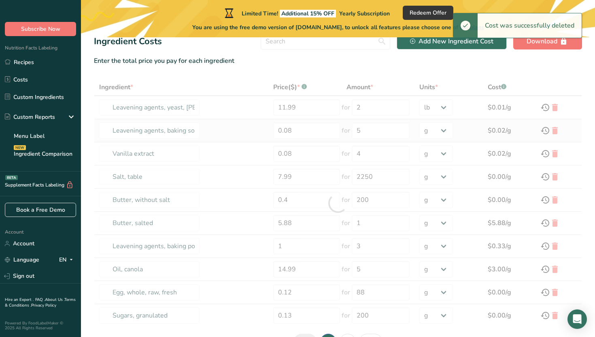
type input "Leavening agents, baking powder, low-sodium"
type input "1"
type input "3"
type input "Oil, canola"
type input "14.99"
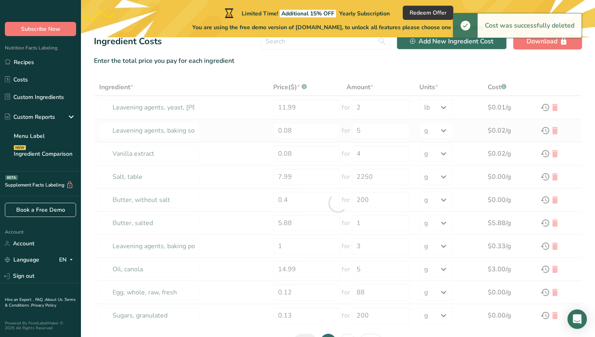
type input "5"
type input "Egg, whole, raw, fresh"
type input "0.12"
type input "88"
type input "Sugars, granulated"
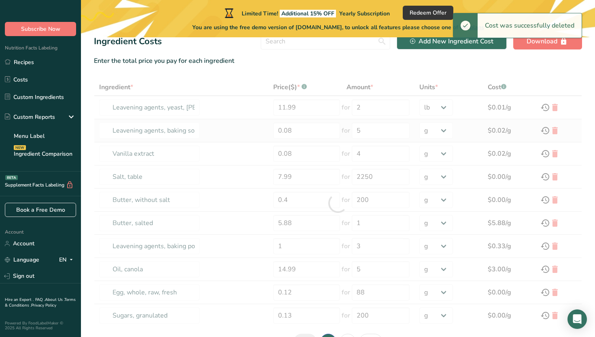
type input "0.13"
type input "200"
type input "Wheat flour, white, all-purpose, self-rising, enriched"
type input "1.28"
type input "1"
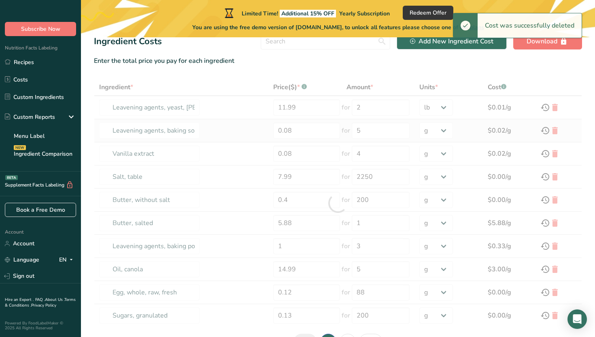
select select "1"
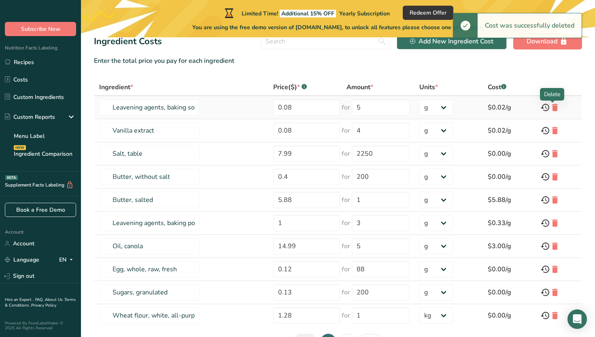
click at [412, 110] on icon at bounding box center [556, 107] width 10 height 15
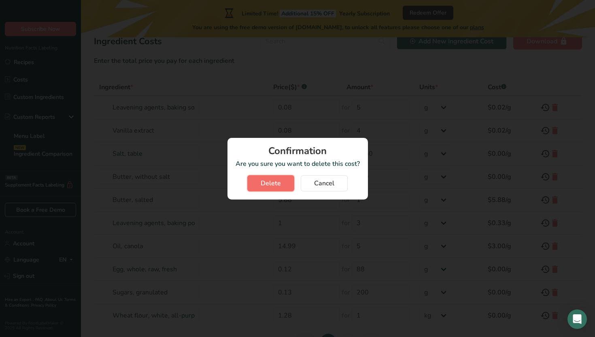
click at [271, 180] on span "Delete" at bounding box center [271, 183] width 20 height 10
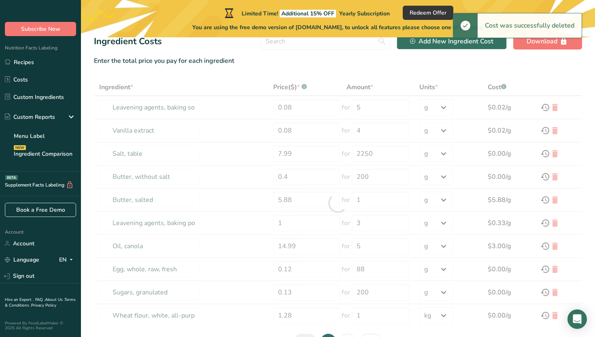
type input "Vanilla extract"
type input "4"
type input "Salt, table"
type input "7.99"
type input "2250"
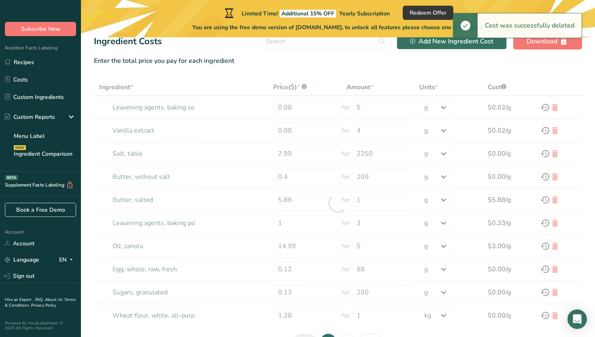
type input "Butter, without salt"
type input "0.4"
type input "200"
type input "Butter, salted"
type input "5.88"
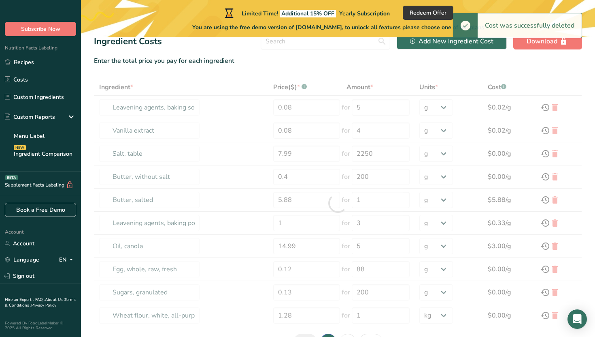
type input "1"
type input "Leavening agents, baking powder, low-sodium"
type input "1"
type input "3"
type input "Oil, canola"
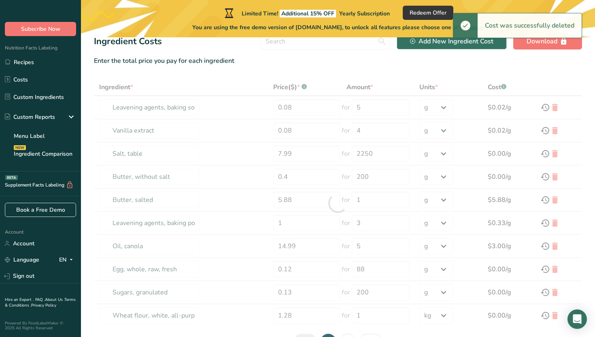
type input "14.99"
type input "5"
type input "Egg, whole, raw, fresh"
type input "0.12"
type input "88"
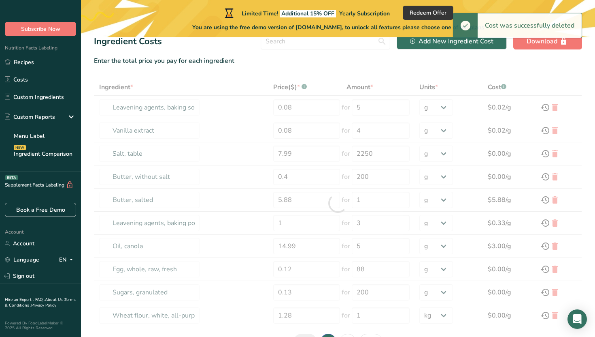
type input "Sugars, granulated"
type input "0.13"
type input "200"
type input "Wheat flour, white, all-purpose, self-rising, enriched"
type input "1.28"
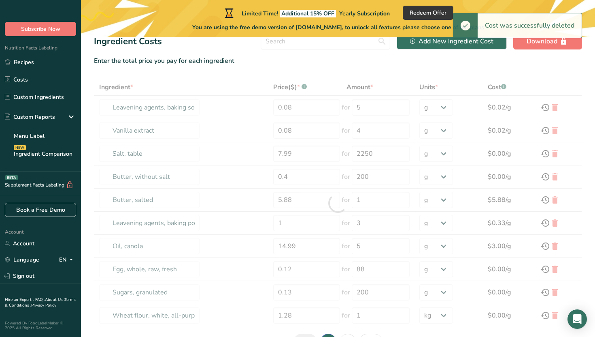
type input "1"
select select "1"
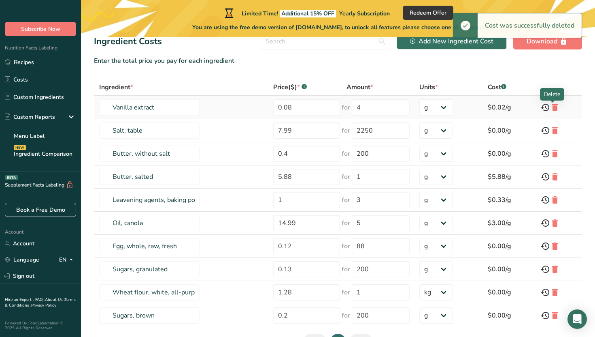
click at [412, 106] on icon at bounding box center [556, 107] width 10 height 15
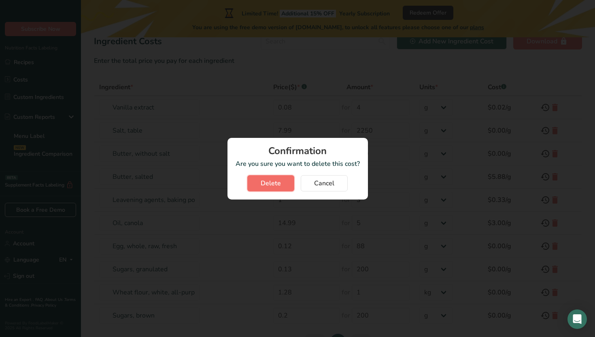
click at [267, 181] on span "Delete" at bounding box center [271, 183] width 20 height 10
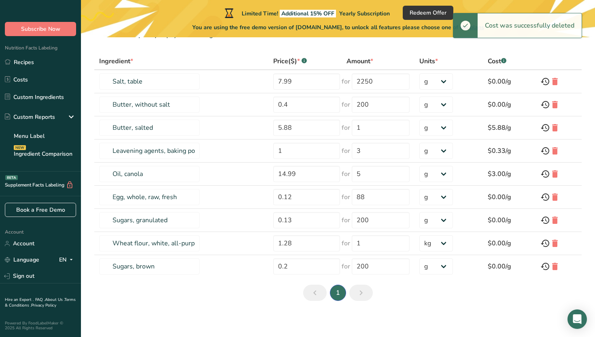
scroll to position [86, 0]
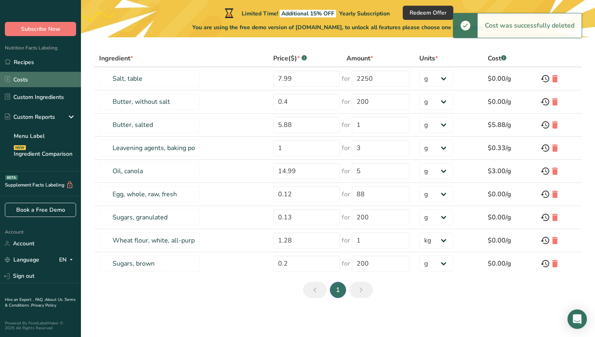
click at [47, 85] on link "Costs" at bounding box center [40, 79] width 81 height 15
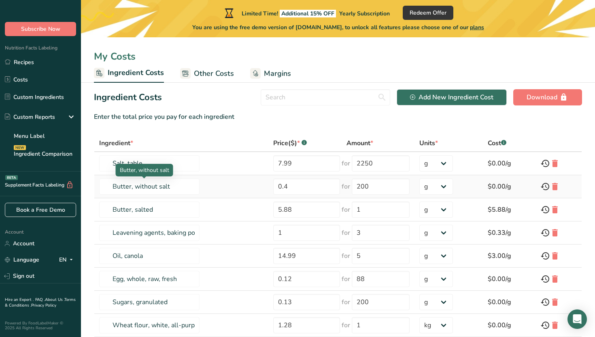
scroll to position [0, 0]
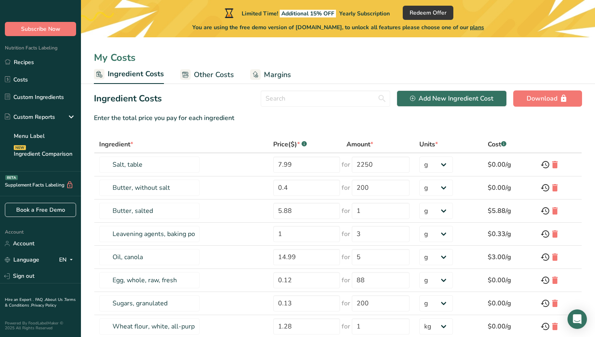
click at [199, 70] on span "Other Costs" at bounding box center [214, 74] width 40 height 11
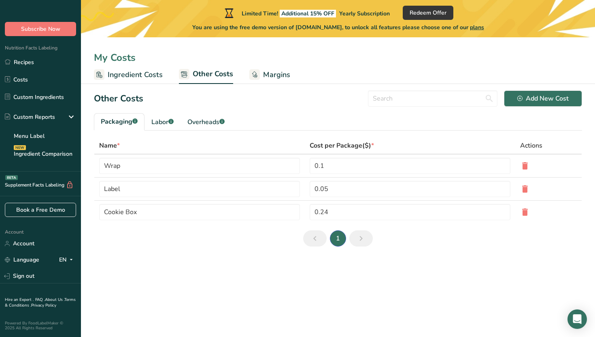
click at [154, 73] on span "Ingredient Costs" at bounding box center [135, 74] width 55 height 11
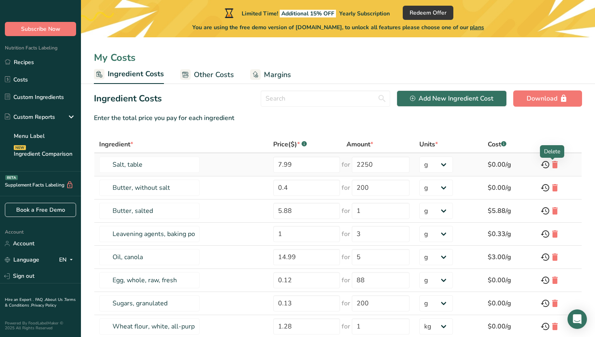
click at [412, 167] on icon at bounding box center [556, 164] width 10 height 15
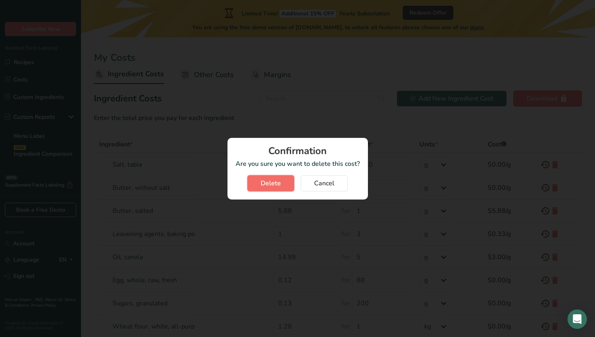
click at [260, 186] on button "Delete" at bounding box center [271, 183] width 47 height 16
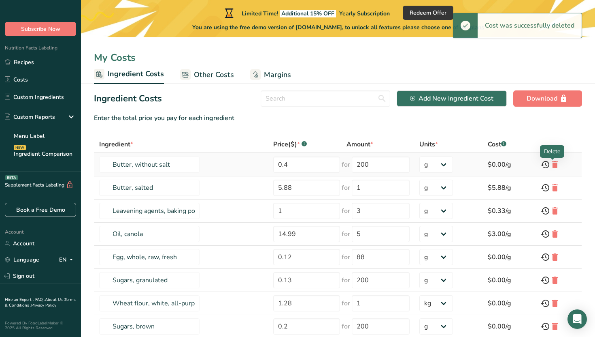
click at [412, 168] on icon at bounding box center [556, 164] width 10 height 15
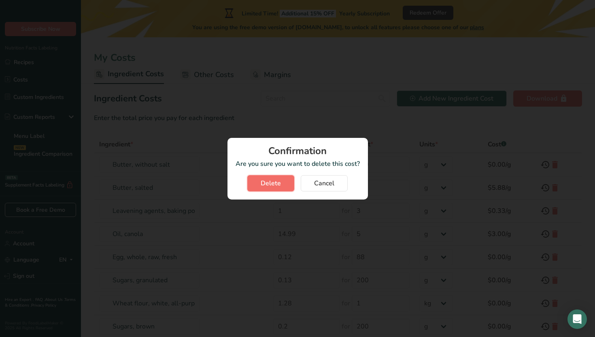
click at [280, 184] on span "Delete" at bounding box center [271, 183] width 20 height 10
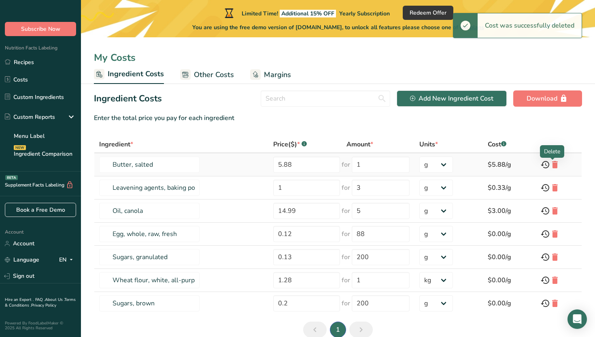
click at [412, 167] on icon at bounding box center [556, 164] width 10 height 15
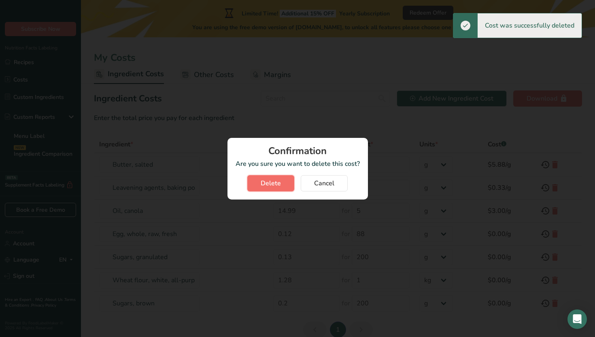
click at [271, 181] on span "Delete" at bounding box center [271, 183] width 20 height 10
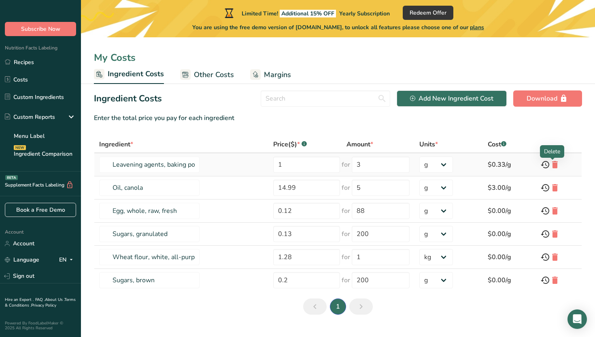
click at [412, 166] on icon at bounding box center [556, 164] width 10 height 15
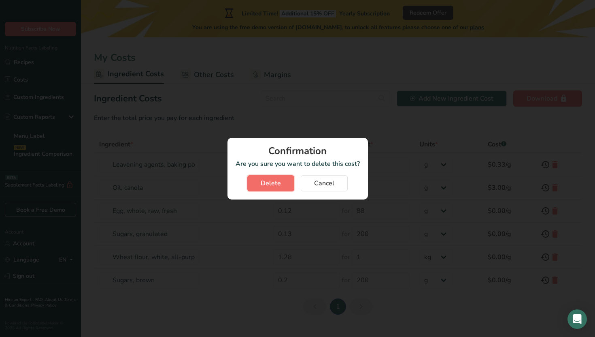
click at [256, 180] on button "Delete" at bounding box center [271, 183] width 47 height 16
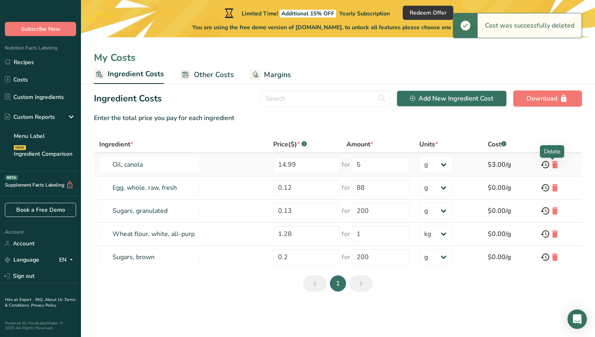
click at [412, 164] on icon at bounding box center [556, 164] width 10 height 15
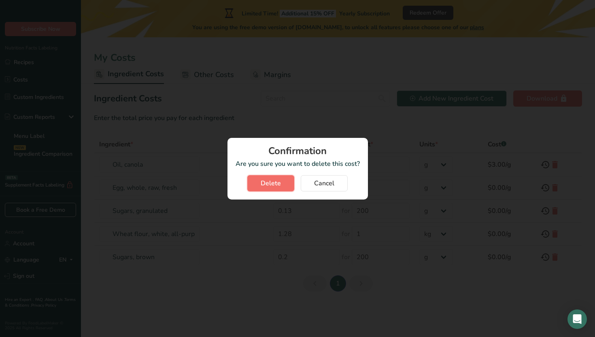
click at [268, 178] on span "Delete" at bounding box center [271, 183] width 20 height 10
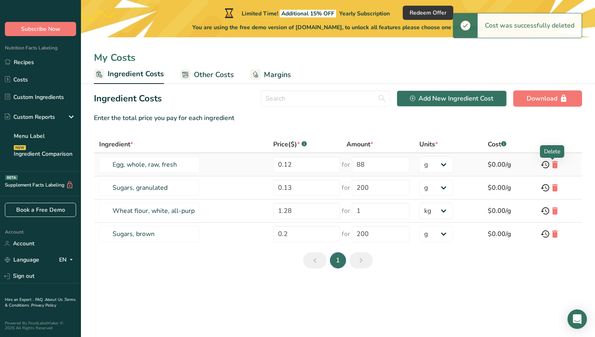
click at [412, 163] on icon at bounding box center [556, 164] width 10 height 15
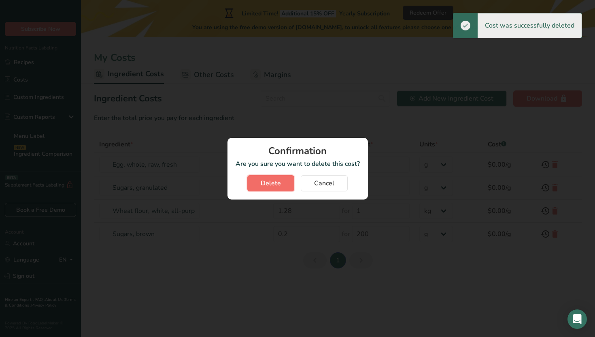
click at [275, 184] on span "Delete" at bounding box center [271, 183] width 20 height 10
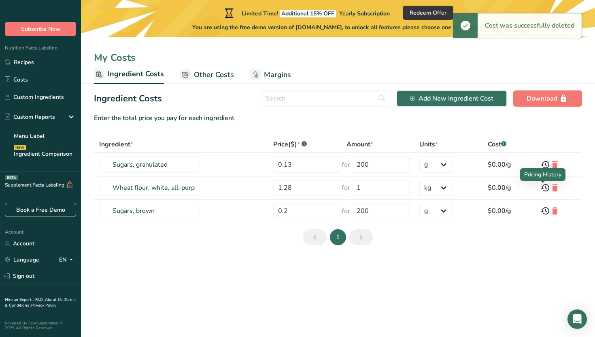
click at [412, 170] on div "Pricing History" at bounding box center [543, 174] width 45 height 13
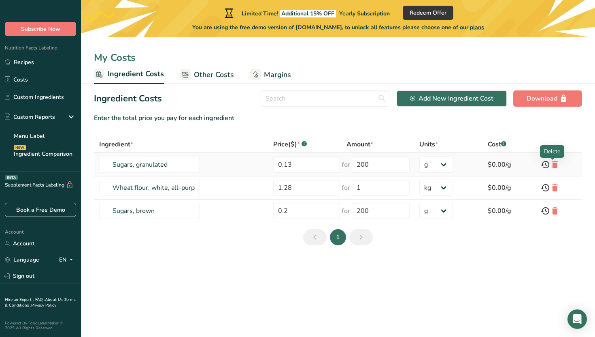
click at [412, 162] on icon at bounding box center [556, 164] width 10 height 15
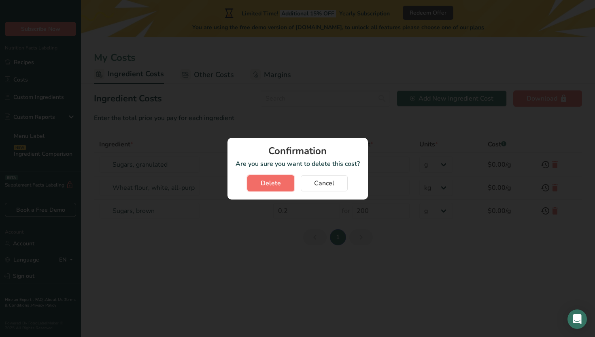
click at [257, 180] on button "Delete" at bounding box center [271, 183] width 47 height 16
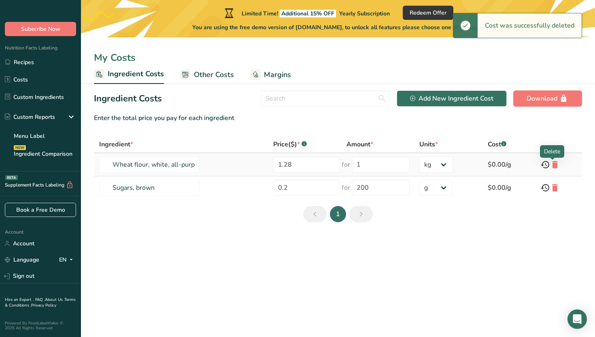
click at [412, 166] on icon at bounding box center [556, 164] width 10 height 15
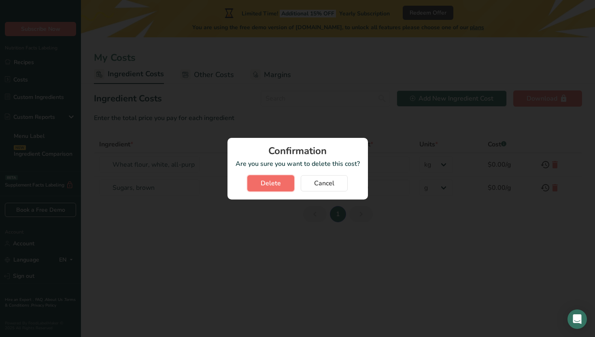
click at [269, 185] on span "Delete" at bounding box center [271, 183] width 20 height 10
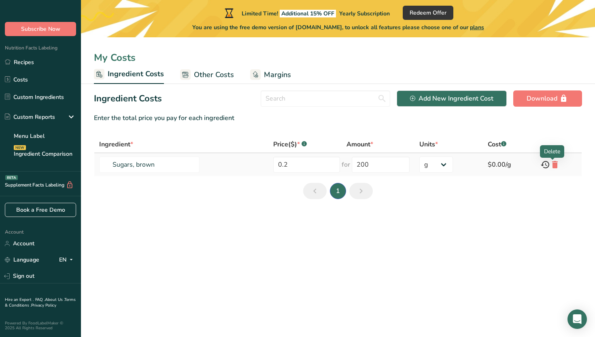
click at [412, 164] on icon at bounding box center [556, 164] width 10 height 15
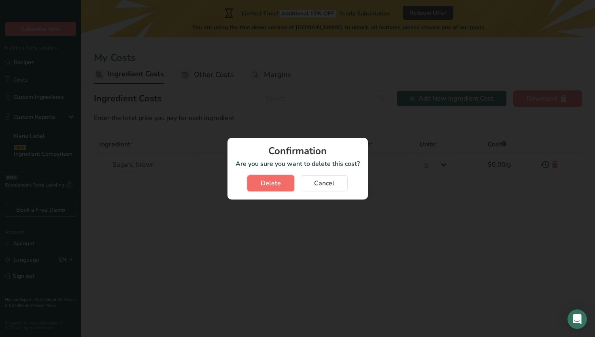
click at [275, 190] on button "Delete" at bounding box center [271, 183] width 47 height 16
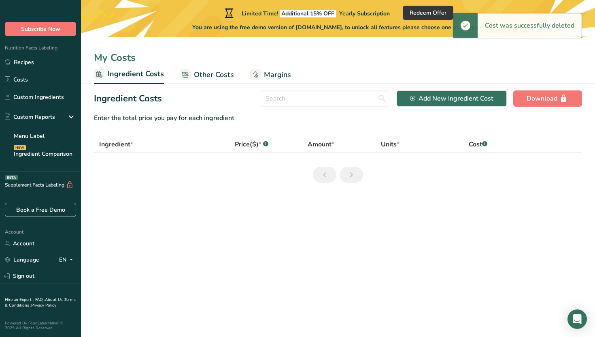
click at [28, 70] on ul "Recipes Costs Custom Ingredients Custom Reports Menu Label Ingredient Compariso…" at bounding box center [40, 108] width 81 height 108
click at [32, 67] on link "Recipes" at bounding box center [40, 61] width 81 height 15
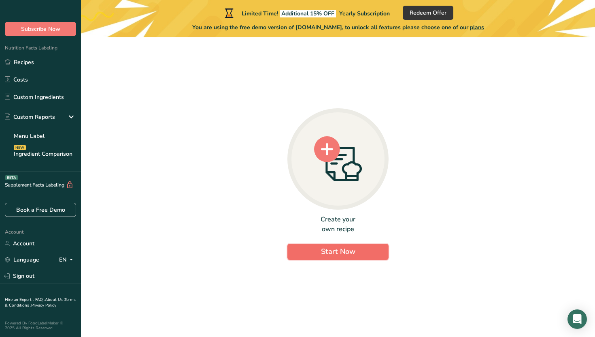
click at [301, 257] on button "Start Now" at bounding box center [338, 251] width 101 height 16
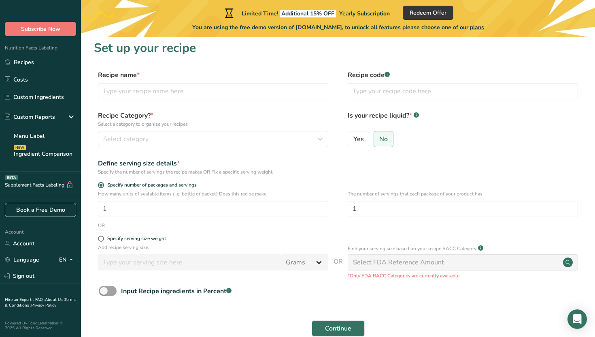
scroll to position [48, 0]
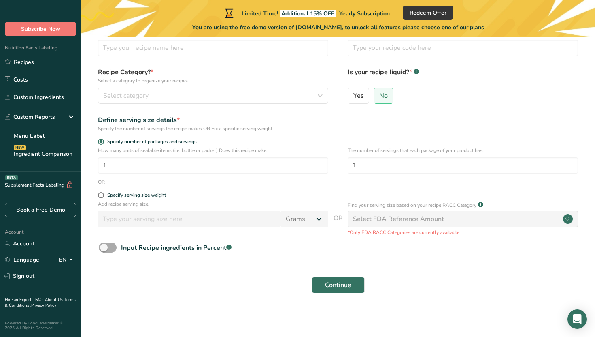
click at [114, 249] on span at bounding box center [108, 247] width 18 height 10
click at [104, 249] on input "Input Recipe ingredients in Percent .a-a{fill:#347362;}.b-a{fill:#fff;}" at bounding box center [101, 247] width 5 height 5
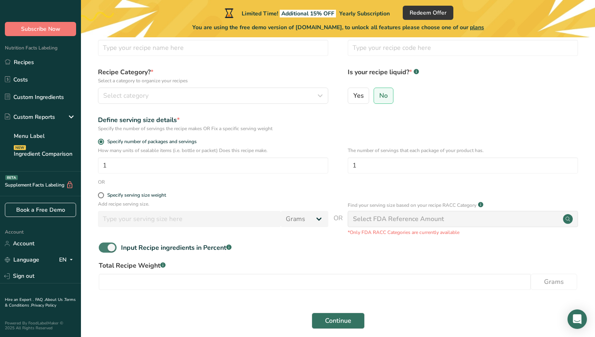
click at [116, 248] on span at bounding box center [108, 247] width 18 height 10
click at [104, 248] on input "Input Recipe ingredients in Percent .a-a{fill:#347362;}.b-a{fill:#fff;}" at bounding box center [101, 247] width 5 height 5
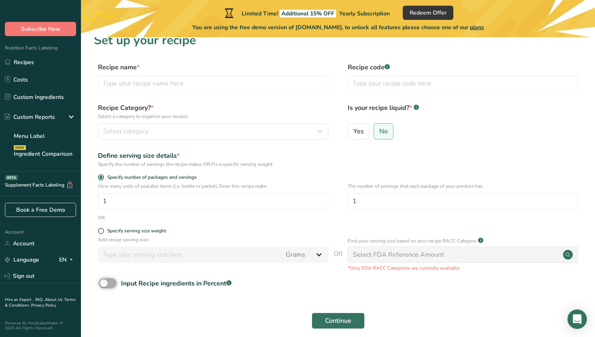
scroll to position [0, 0]
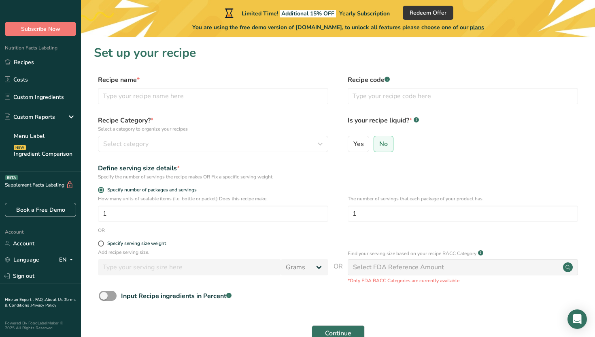
click at [412, 275] on div "Find your serving size based on your recipe RACC Category .a-a{fill:#347362;}.b…" at bounding box center [463, 266] width 230 height 36
click at [412, 264] on circle at bounding box center [568, 267] width 10 height 10
click at [137, 102] on input "text" at bounding box center [213, 96] width 230 height 16
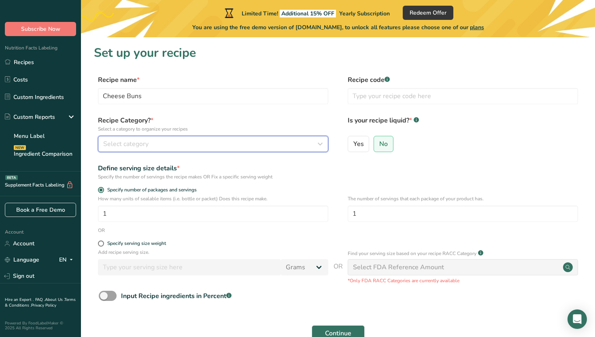
click at [139, 147] on span "Select category" at bounding box center [125, 144] width 45 height 10
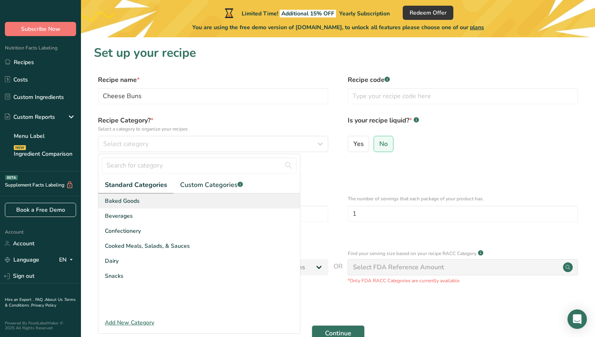
click at [130, 198] on span "Baked Goods" at bounding box center [122, 200] width 35 height 9
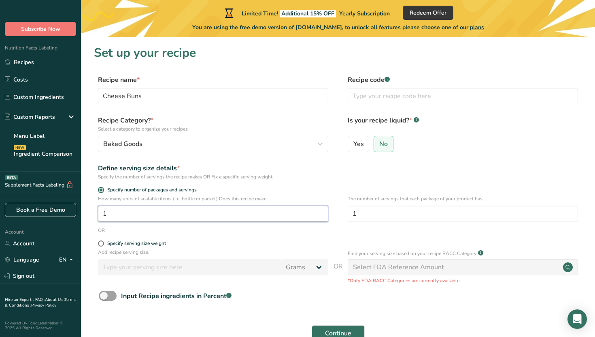
click at [124, 214] on input "1" at bounding box center [213, 213] width 230 height 16
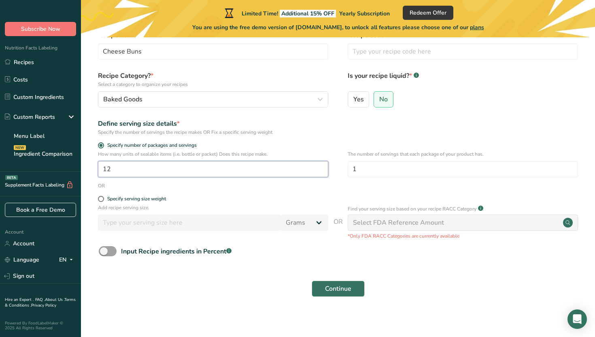
scroll to position [48, 0]
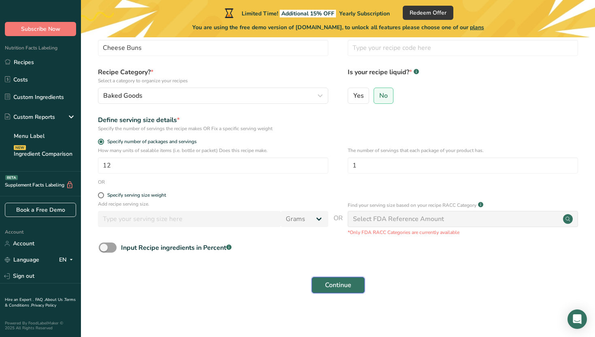
click at [331, 284] on span "Continue" at bounding box center [338, 285] width 26 height 10
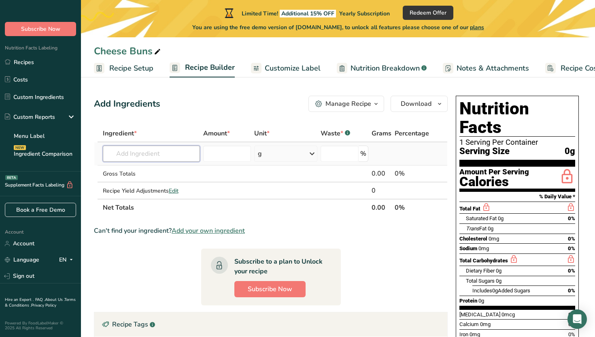
click at [173, 159] on input "text" at bounding box center [152, 153] width 98 height 16
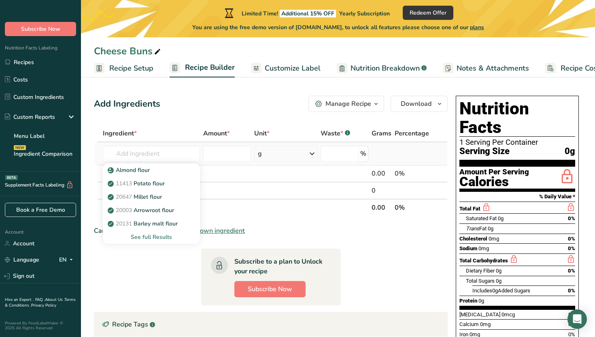
click at [140, 235] on div "See full Results" at bounding box center [151, 237] width 85 height 9
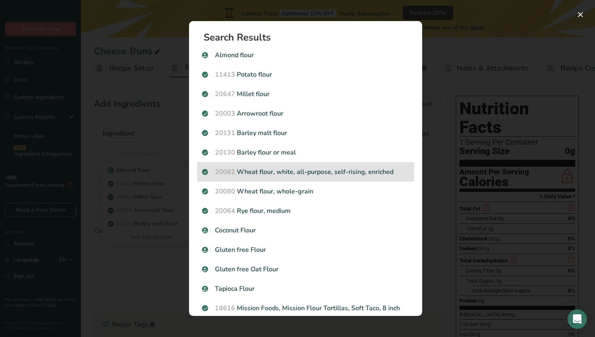
click at [245, 175] on p "20082 Wheat flour, white, all-purpose, self-rising, enriched" at bounding box center [305, 172] width 207 height 10
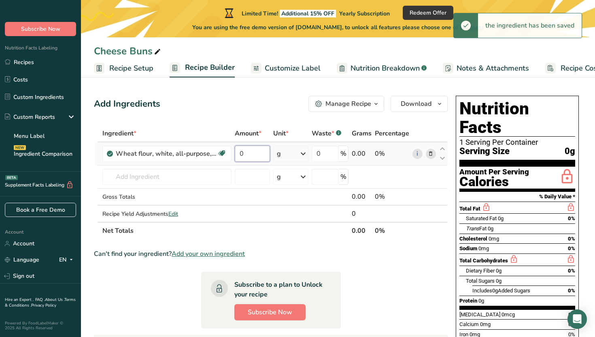
click at [246, 152] on input "0" at bounding box center [252, 153] width 35 height 16
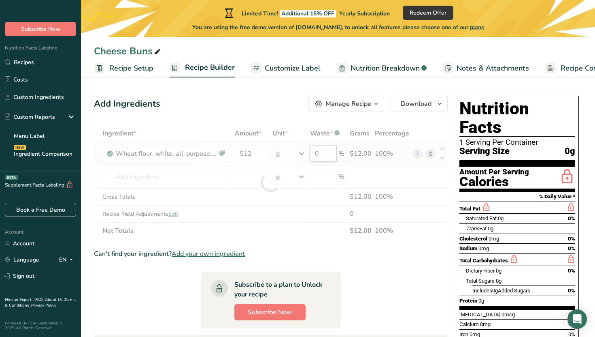
click at [326, 156] on div "Ingredient * Amount * Unit * Waste * .a-a{fill:#347362;}.b-a{fill:#fff;} Grams …" at bounding box center [271, 182] width 354 height 114
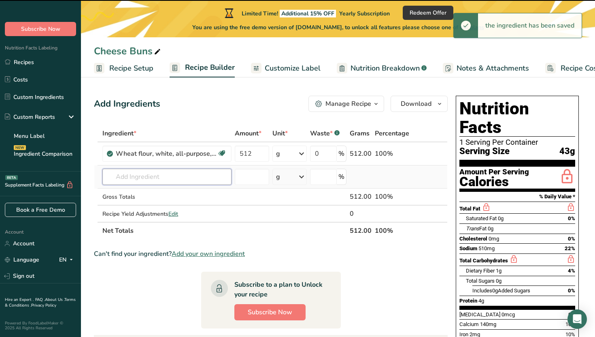
click at [172, 179] on div "Ingredient * Amount * Unit * Waste * .a-a{fill:#347362;}.b-a{fill:#fff;} Grams …" at bounding box center [271, 182] width 354 height 114
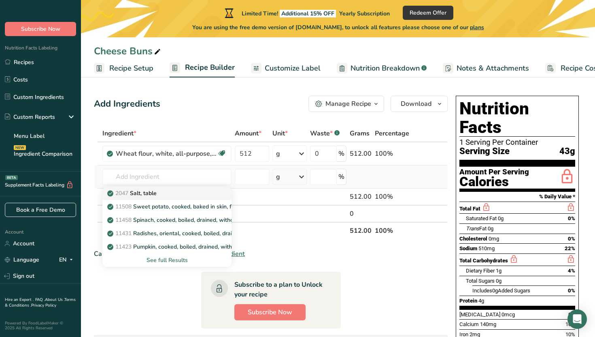
click at [157, 195] on p "2047 Salt, table" at bounding box center [133, 193] width 48 height 9
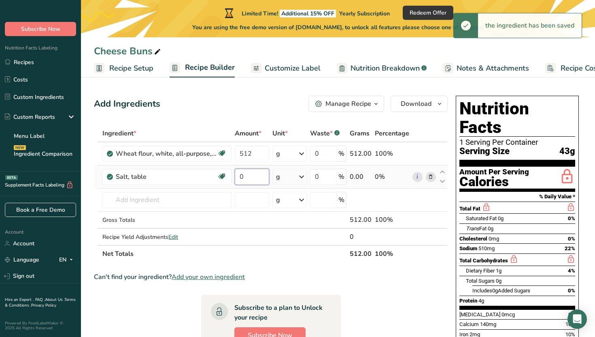
click at [244, 176] on input "0" at bounding box center [252, 177] width 34 height 16
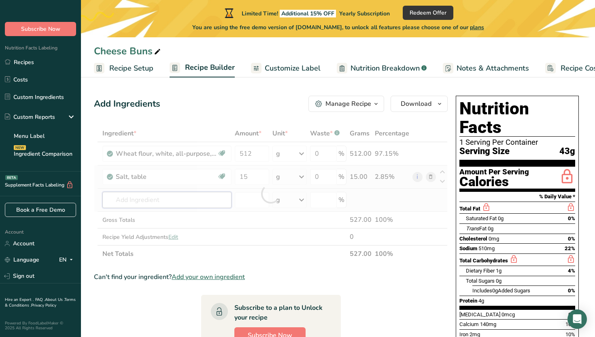
click at [176, 203] on div "Ingredient * Amount * Unit * Waste * .a-a{fill:#347362;}.b-a{fill:#fff;} Grams …" at bounding box center [271, 193] width 354 height 137
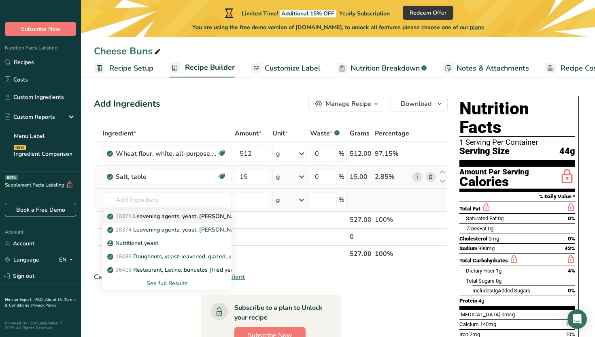
click at [162, 220] on link "18375 Leavening agents, yeast, baker's, active dry" at bounding box center [166, 215] width 129 height 13
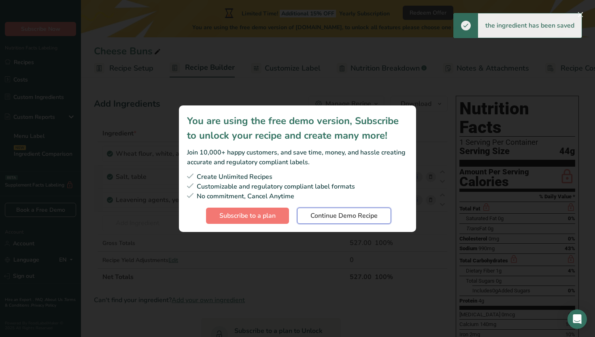
click at [340, 211] on span "Continue Demo Recipe" at bounding box center [344, 216] width 67 height 10
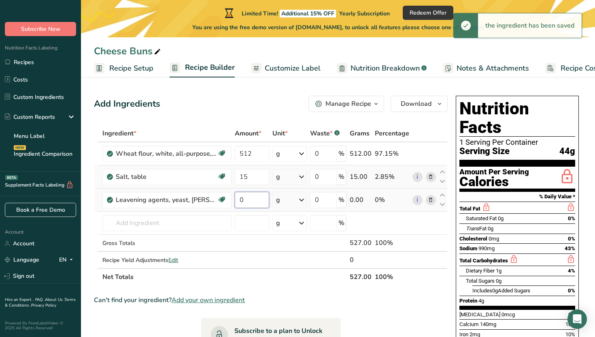
click at [254, 203] on input "0" at bounding box center [252, 200] width 34 height 16
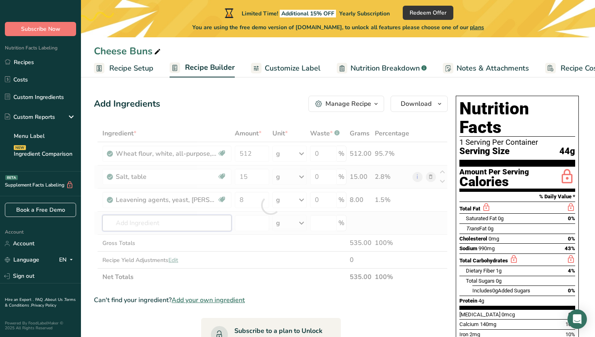
click at [190, 222] on div "Ingredient * Amount * Unit * Waste * .a-a{fill:#347362;}.b-a{fill:#fff;} Grams …" at bounding box center [271, 205] width 354 height 160
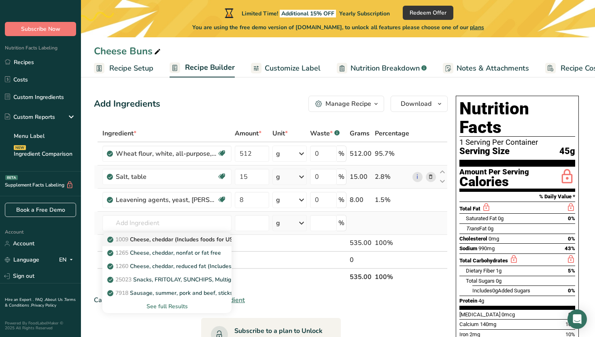
click at [196, 241] on p "1009 Cheese, cheddar (Includes foods for USDA's Food Distribution Program)" at bounding box center [213, 239] width 209 height 9
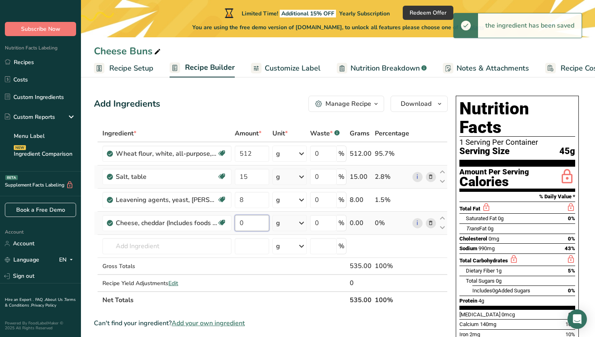
click at [261, 221] on input "0" at bounding box center [252, 223] width 34 height 16
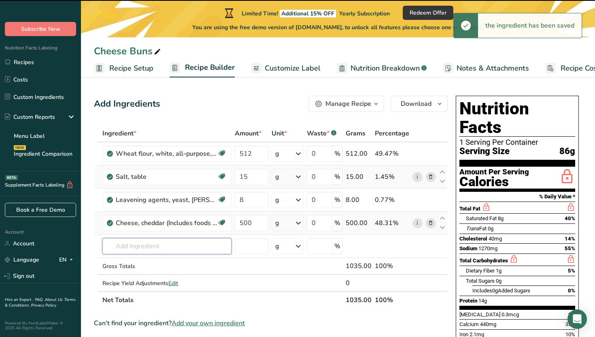
click at [189, 248] on input "text" at bounding box center [166, 246] width 129 height 16
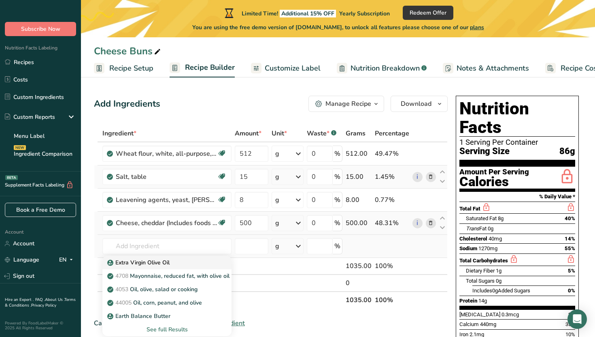
click at [179, 260] on div "Extra Virgin Olive Oil" at bounding box center [160, 262] width 103 height 9
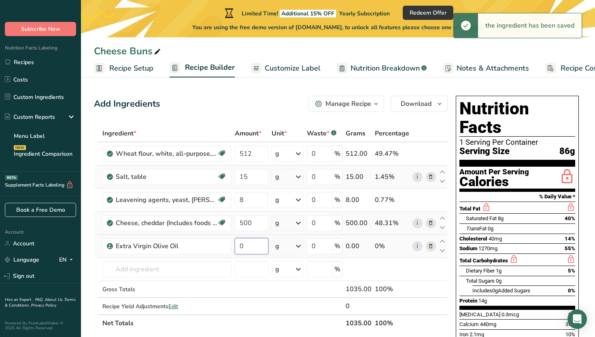
click at [249, 243] on input "0" at bounding box center [252, 246] width 34 height 16
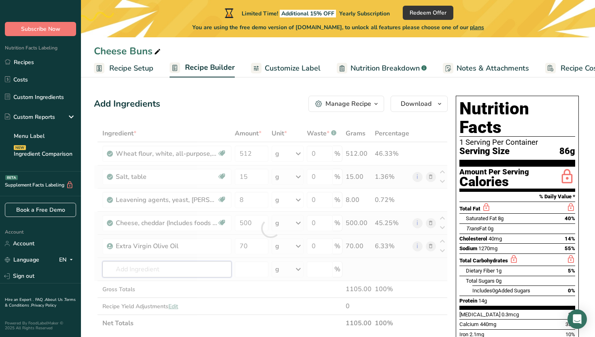
click at [183, 273] on div "Ingredient * Amount * Unit * Waste * .a-a{fill:#347362;}.b-a{fill:#fff;} Grams …" at bounding box center [271, 228] width 354 height 207
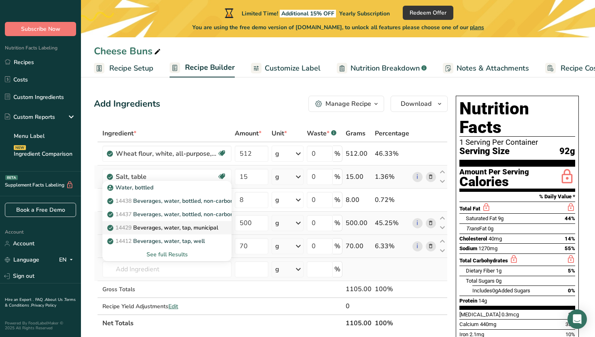
click at [213, 228] on p "14429 Beverages, water, tap, municipal" at bounding box center [163, 227] width 109 height 9
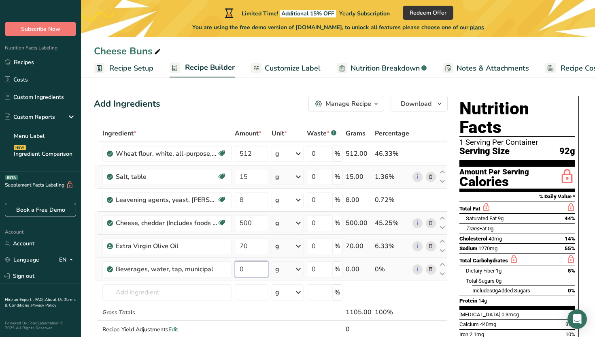
click at [249, 269] on input "0" at bounding box center [252, 269] width 34 height 16
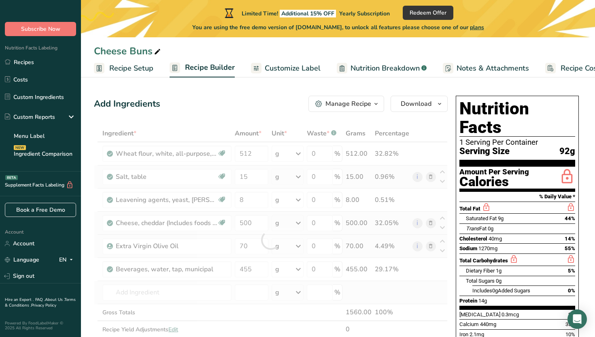
click at [387, 294] on div "Ingredient * Amount * Unit * Waste * .a-a{fill:#347362;}.b-a{fill:#fff;} Grams …" at bounding box center [271, 240] width 354 height 230
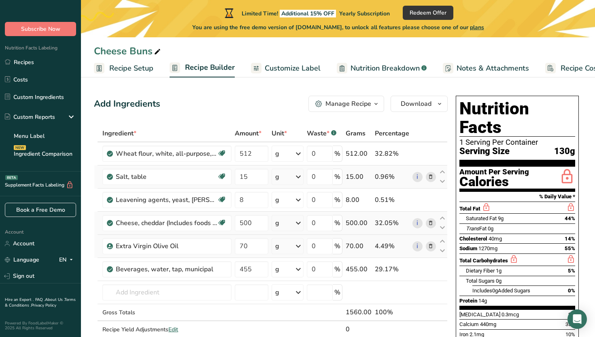
click at [412, 66] on link "Recipe Costing" at bounding box center [578, 68] width 65 height 18
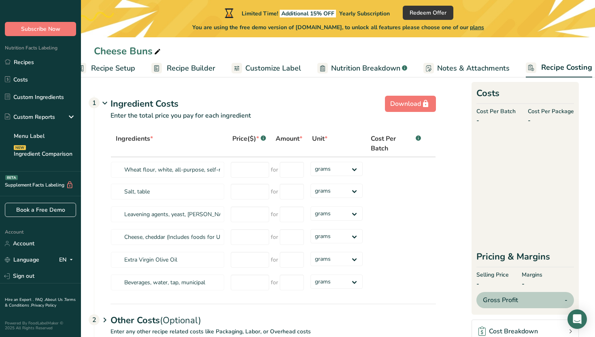
scroll to position [0, 28]
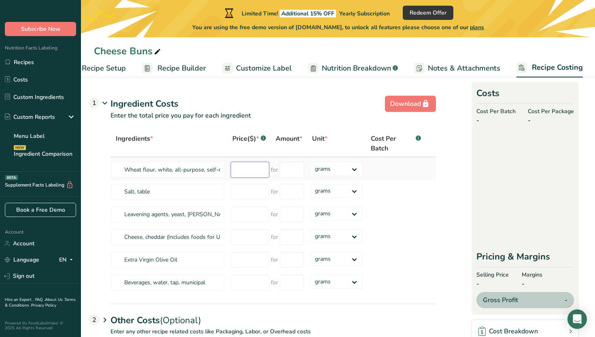
click at [257, 167] on input "number" at bounding box center [250, 170] width 38 height 16
click at [337, 168] on div "Ingredients * Price($) * .a-a{fill:#347362;}.b-a{fill:#fff;} Amount * Unit * Co…" at bounding box center [274, 212] width 326 height 164
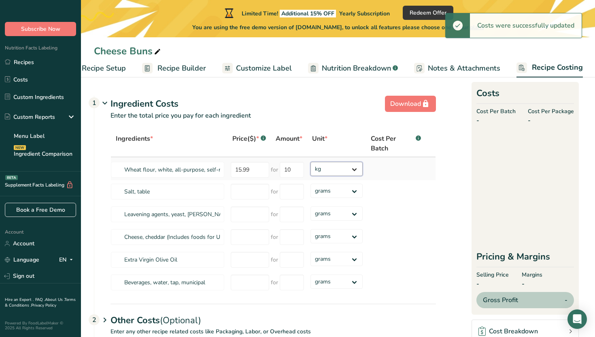
click at [311, 162] on select "grams kg mg mcg lb oz" at bounding box center [337, 169] width 52 height 14
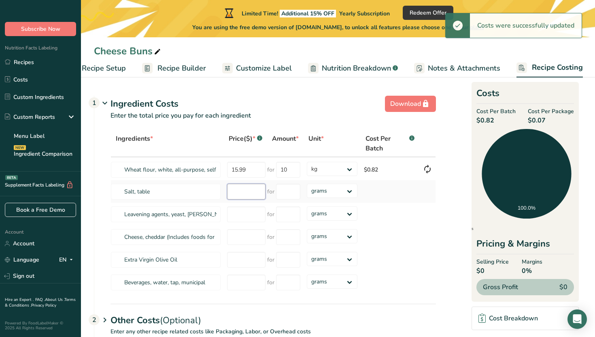
click at [254, 194] on input "number" at bounding box center [246, 192] width 38 height 16
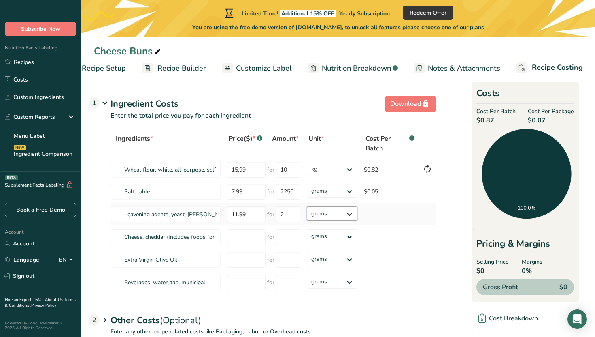
click at [338, 219] on div "Ingredients * Price($) * .a-a{fill:#347362;}.b-a{fill:#fff;} Amount * Unit * Co…" at bounding box center [274, 212] width 326 height 164
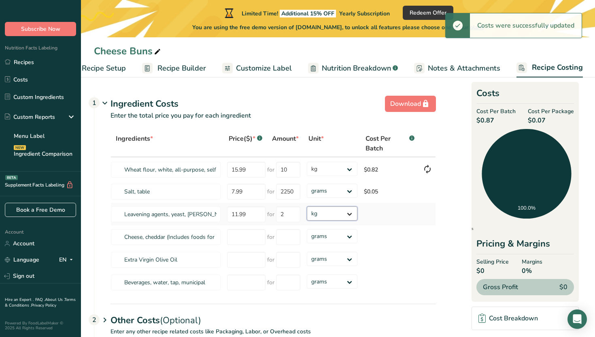
click at [307, 206] on select "grams kg mg mcg lb oz" at bounding box center [332, 213] width 51 height 14
click at [254, 235] on input "number" at bounding box center [246, 237] width 38 height 16
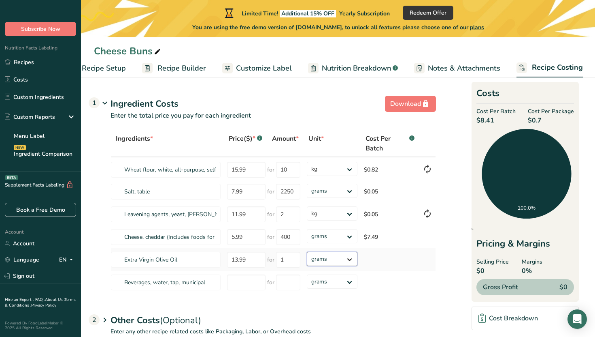
click at [324, 258] on div "Ingredients * Price($) * .a-a{fill:#347362;}.b-a{fill:#fff;} Amount * Unit * Co…" at bounding box center [274, 212] width 326 height 164
click at [307, 252] on select "grams kg mg mcg lb oz" at bounding box center [332, 259] width 51 height 14
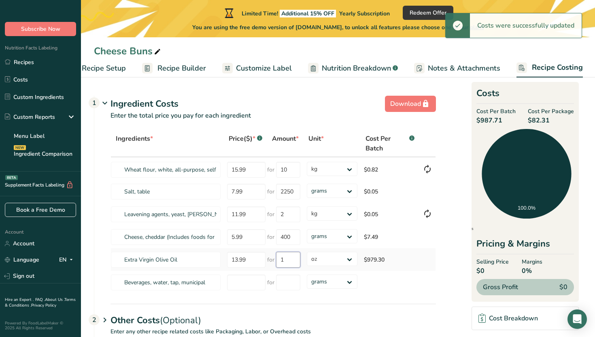
click at [293, 260] on input "1" at bounding box center [288, 260] width 24 height 16
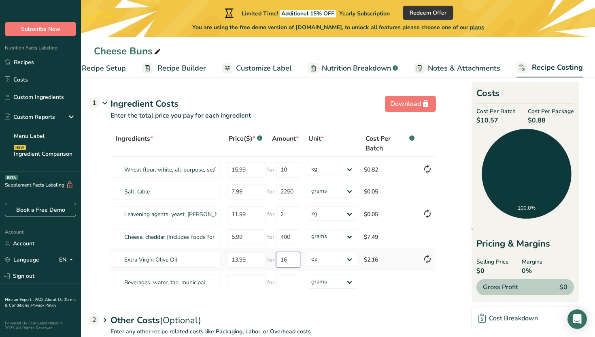
click at [288, 259] on input "16" at bounding box center [288, 260] width 24 height 16
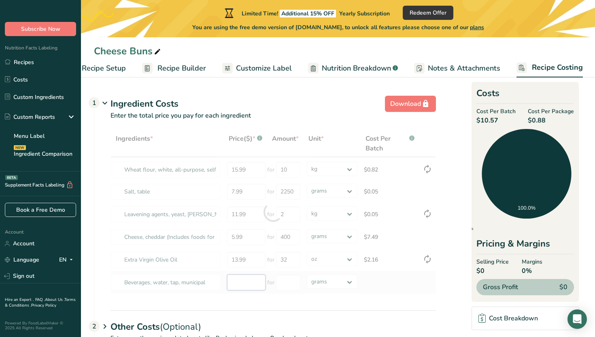
click at [244, 285] on div "Ingredients * Price($) * .a-a{fill:#347362;}.b-a{fill:#fff;} Amount * Unit * Co…" at bounding box center [274, 212] width 326 height 164
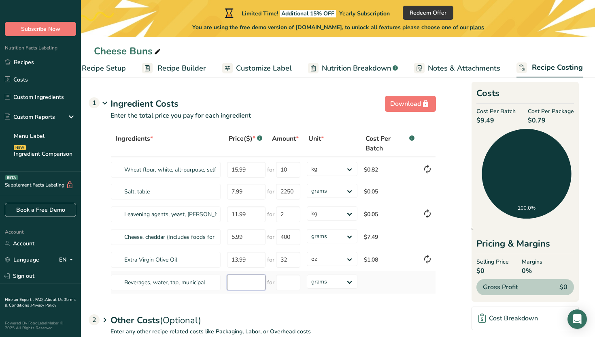
click at [237, 283] on input "number" at bounding box center [246, 282] width 38 height 16
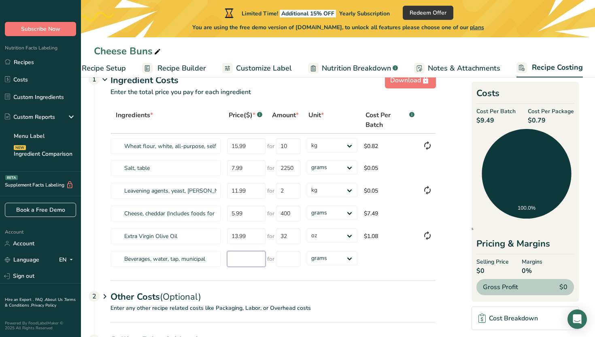
scroll to position [66, 0]
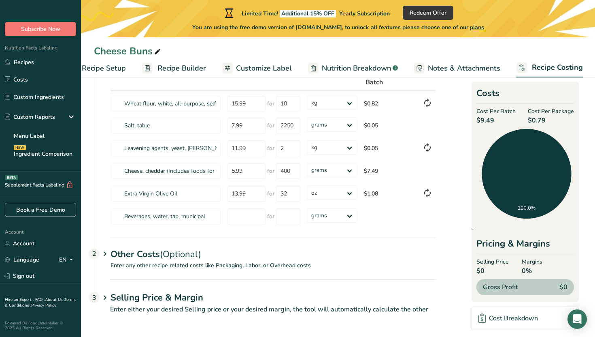
click at [167, 255] on span "(Optional)" at bounding box center [180, 254] width 41 height 12
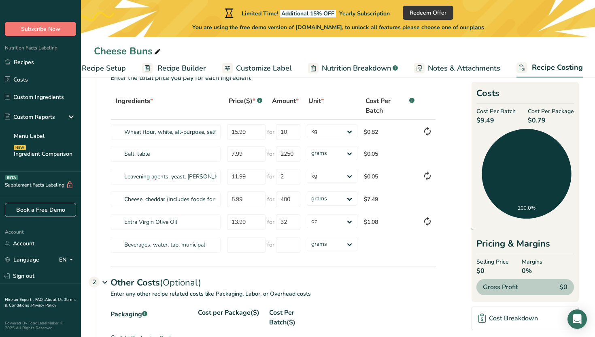
scroll to position [0, 0]
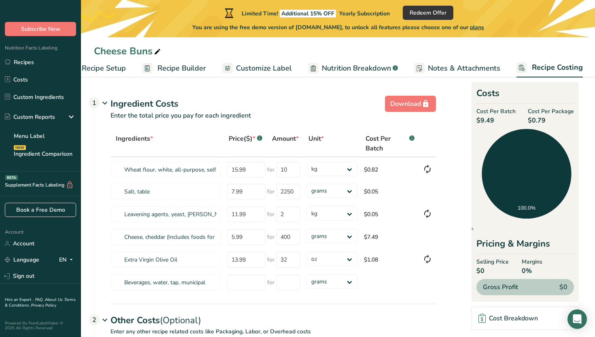
click at [412, 62] on link "Notes & Attachments" at bounding box center [457, 68] width 86 height 18
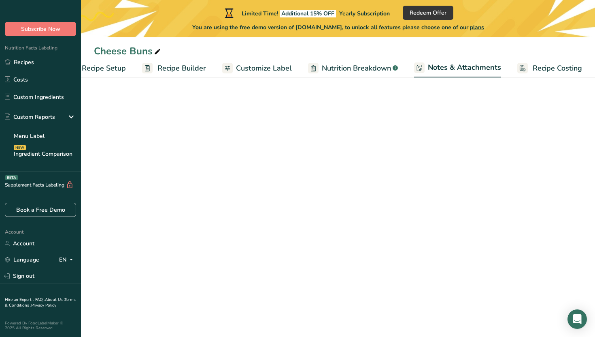
scroll to position [0, 28]
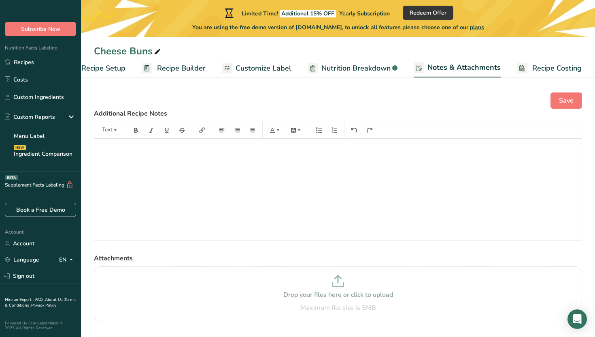
click at [173, 71] on span "Recipe Builder" at bounding box center [181, 68] width 49 height 11
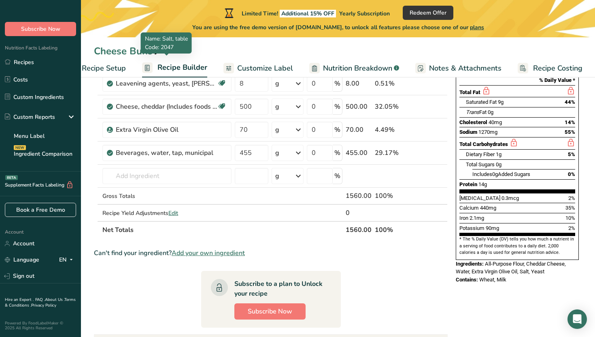
scroll to position [117, 0]
click at [175, 214] on span "Edit" at bounding box center [174, 213] width 10 height 8
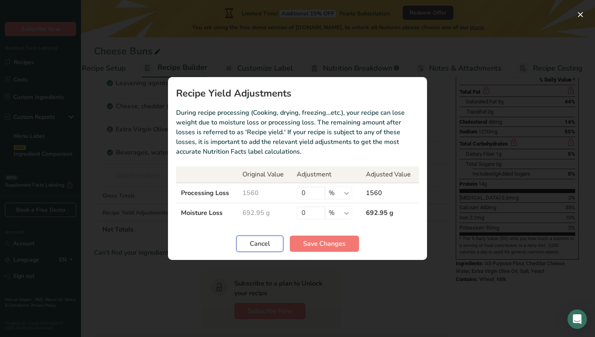
click at [264, 246] on span "Cancel" at bounding box center [260, 244] width 20 height 10
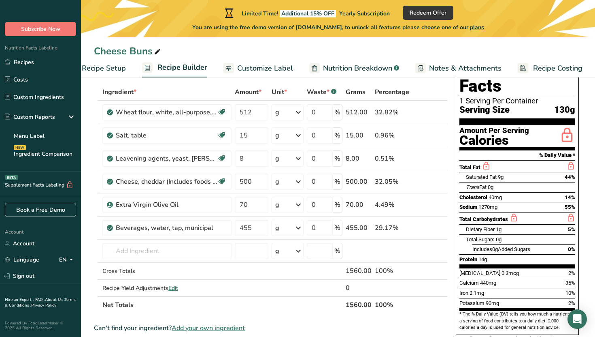
scroll to position [0, 0]
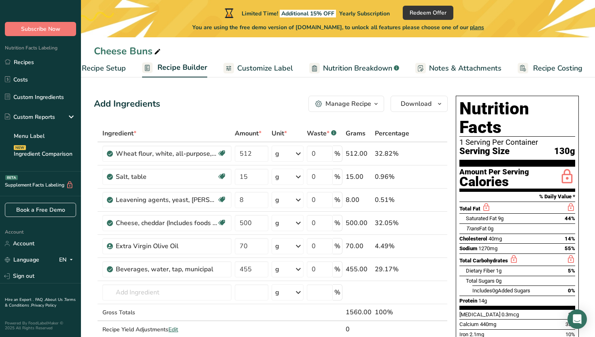
click at [350, 106] on div "Manage Recipe" at bounding box center [349, 104] width 46 height 10
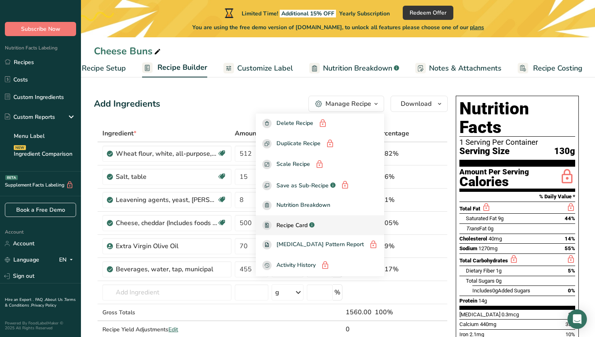
click at [308, 221] on span "Recipe Card" at bounding box center [292, 225] width 31 height 9
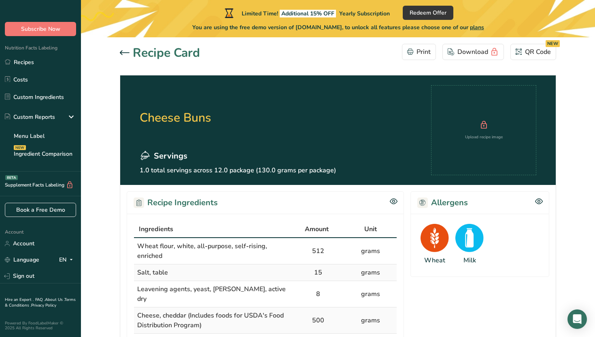
click at [124, 53] on icon at bounding box center [125, 52] width 10 height 5
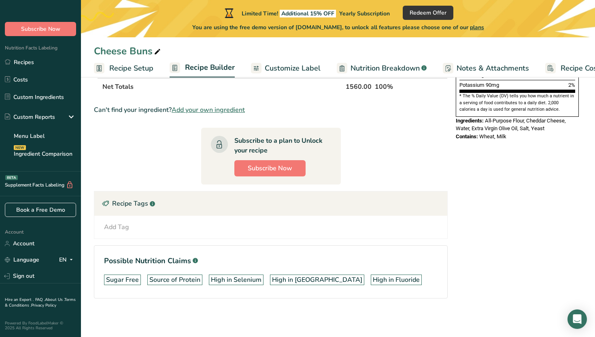
scroll to position [260, 0]
click at [135, 68] on span "Recipe Setup" at bounding box center [131, 68] width 44 height 11
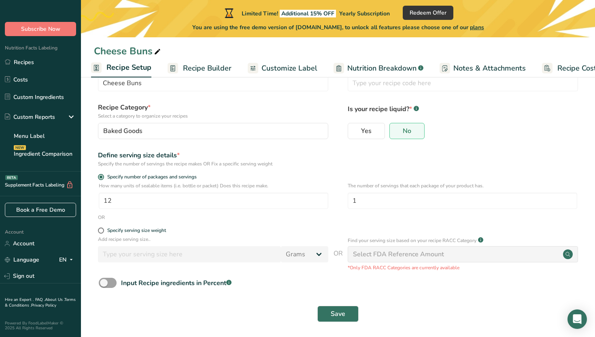
scroll to position [36, 0]
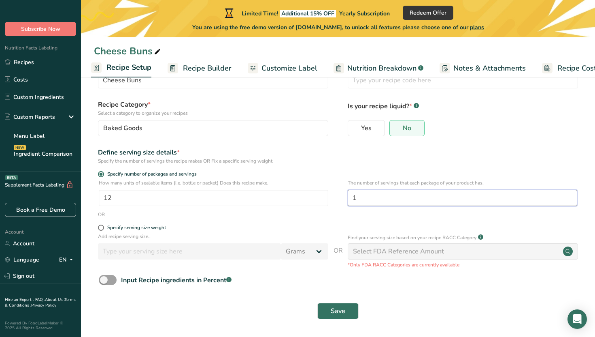
click at [381, 203] on input "1" at bounding box center [463, 198] width 230 height 16
click at [337, 294] on span "Save" at bounding box center [338, 311] width 15 height 10
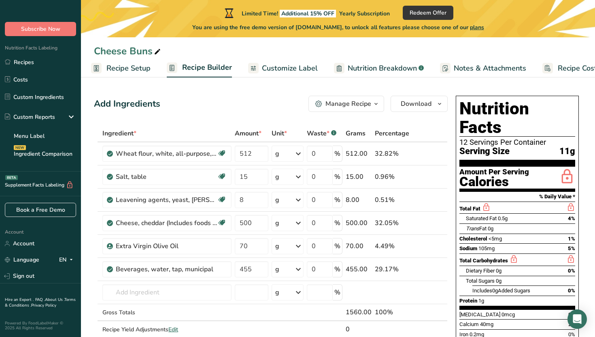
click at [267, 66] on span "Customize Label" at bounding box center [290, 68] width 56 height 11
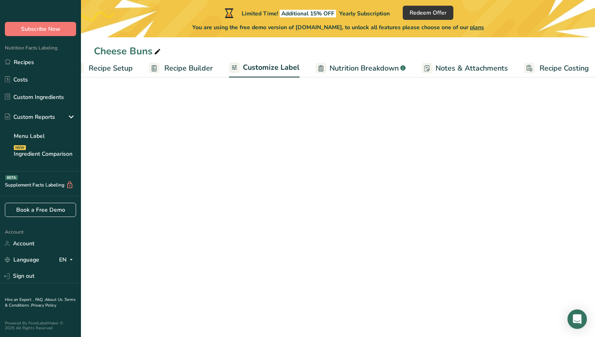
scroll to position [0, 28]
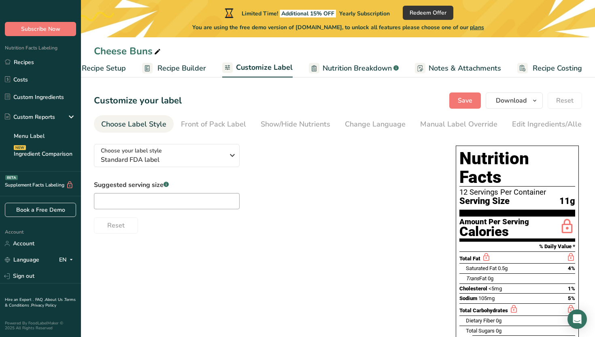
click at [352, 69] on span "Nutrition Breakdown" at bounding box center [357, 68] width 69 height 11
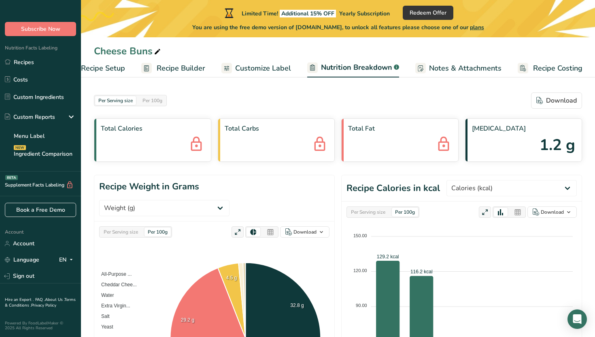
click at [412, 68] on span "Recipe Costing" at bounding box center [557, 68] width 49 height 11
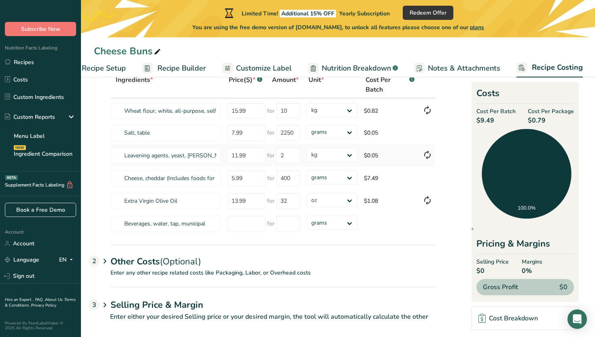
scroll to position [66, 0]
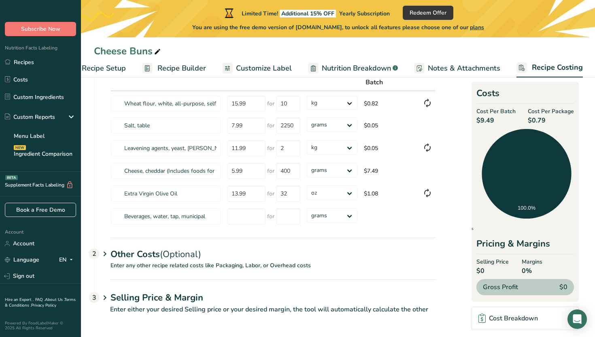
click at [412, 294] on div "Cost Breakdown" at bounding box center [509, 318] width 60 height 10
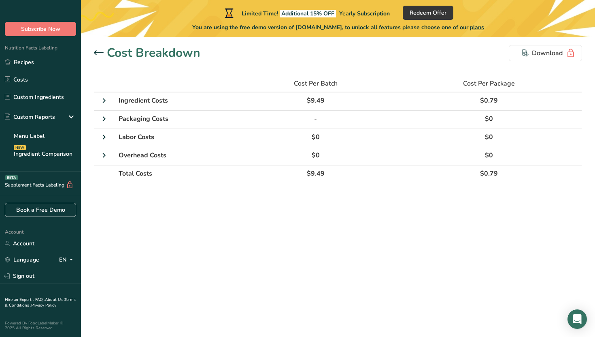
click at [104, 54] on div at bounding box center [100, 53] width 13 height 10
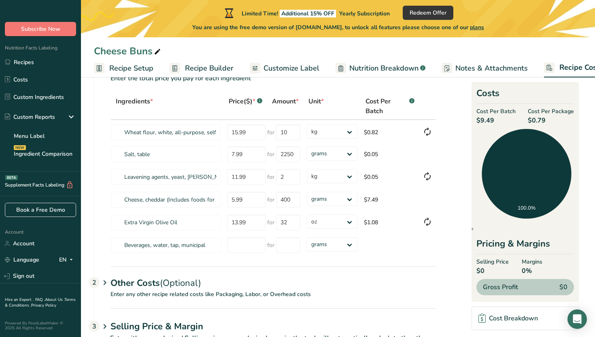
scroll to position [66, 0]
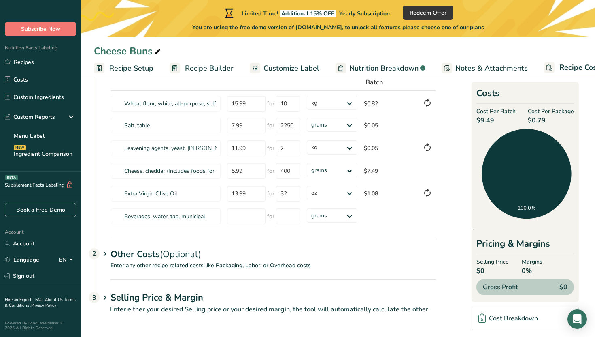
click at [412, 294] on div "Cost Breakdown" at bounding box center [509, 318] width 60 height 10
